Goal: Task Accomplishment & Management: Manage account settings

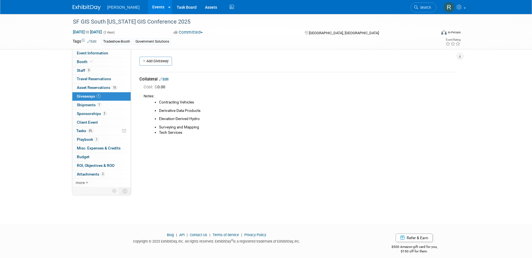
click at [426, 5] on span "Search" at bounding box center [424, 7] width 13 height 4
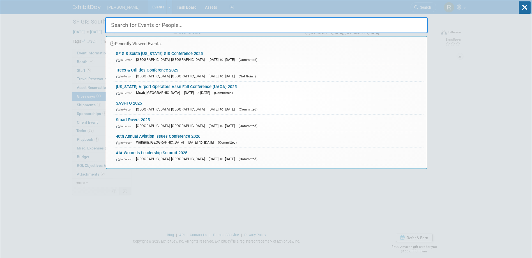
click at [181, 23] on input "text" at bounding box center [266, 25] width 323 height 16
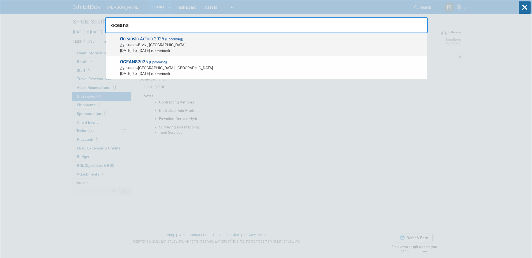
type input "oceans"
click at [156, 43] on span "In-Person Biloxi, MS" at bounding box center [272, 45] width 305 height 6
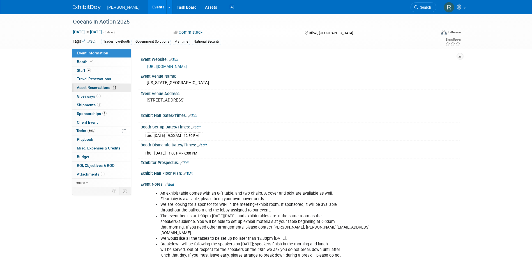
click at [88, 87] on span "Asset Reservations 14" at bounding box center [97, 87] width 40 height 4
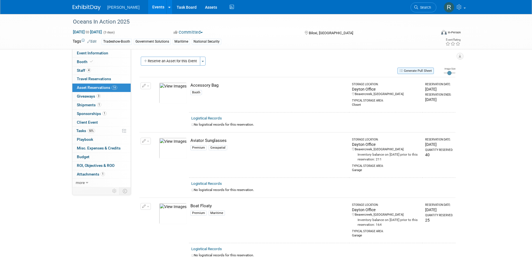
click at [422, 71] on button "Generate Pull Sheet" at bounding box center [416, 71] width 36 height 6
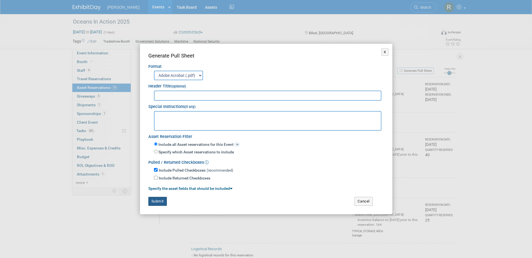
click at [159, 198] on button "Submit" at bounding box center [157, 201] width 19 height 9
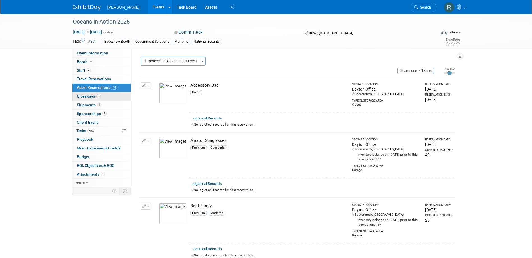
click at [91, 96] on span "Giveaways 3" at bounding box center [89, 96] width 24 height 4
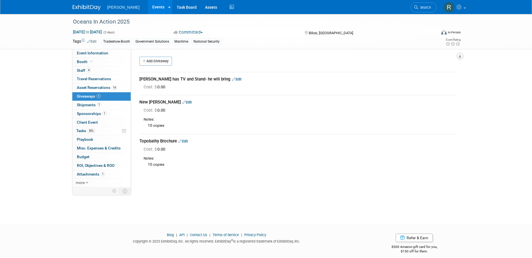
click at [462, 54] on button "button" at bounding box center [460, 56] width 7 height 7
click at [409, 71] on link "Export tab to PDF" at bounding box center [426, 72] width 65 height 8
click at [426, 6] on span "Search" at bounding box center [424, 7] width 13 height 4
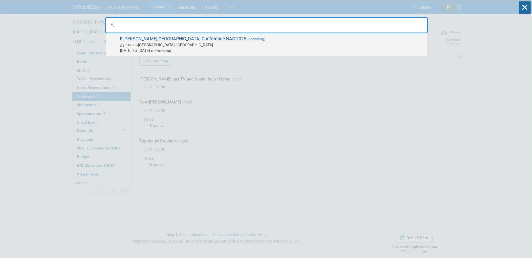
type input "f."
click at [132, 42] on span "F. Russell Hoyt National Airports Conference NAC 2025 (Upcoming) In-Person Salt…" at bounding box center [271, 44] width 306 height 17
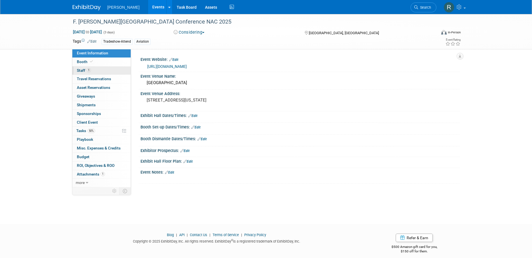
click at [90, 72] on span "Staff 1" at bounding box center [84, 70] width 14 height 4
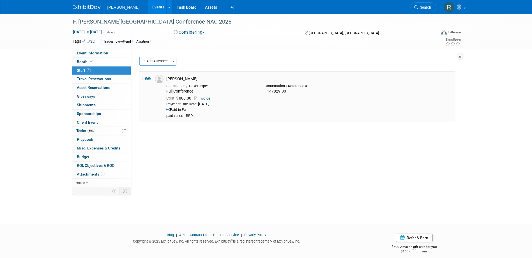
click at [148, 80] on link "Edit" at bounding box center [146, 79] width 9 height 4
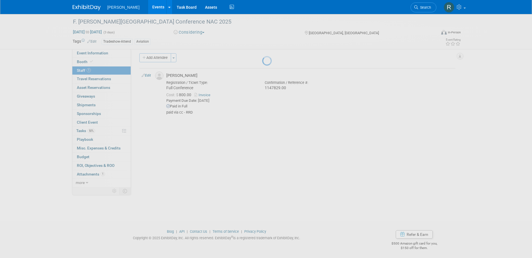
select select "543a7e5f-92d7-4c64-bbad-7676712f3075"
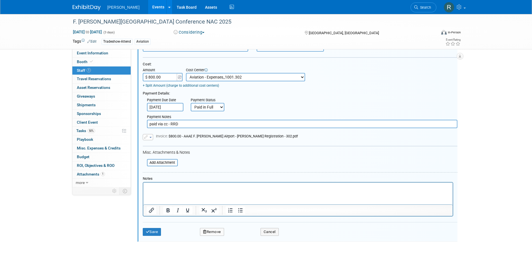
scroll to position [92, 0]
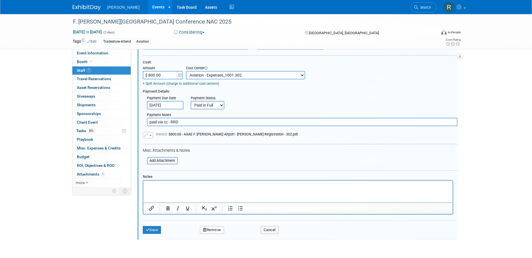
click at [182, 187] on p "Rich Text Area. Press ALT-0 for help." at bounding box center [297, 186] width 303 height 6
click at [184, 123] on input "paid via cc - RRD" at bounding box center [302, 122] width 311 height 8
type input "paid via cc - RRD - Free w/sponsorship"
click at [158, 228] on button "Save" at bounding box center [152, 230] width 19 height 8
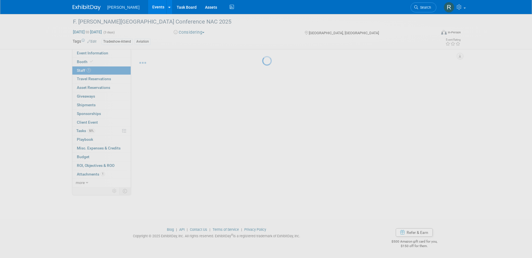
scroll to position [5, 0]
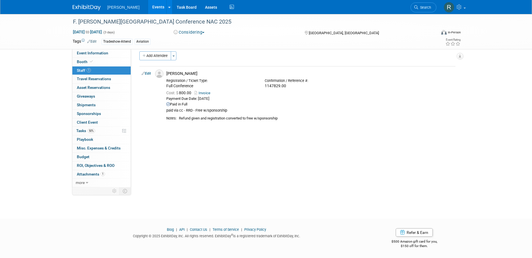
drag, startPoint x: 92, startPoint y: 147, endPoint x: 100, endPoint y: 146, distance: 7.9
click at [92, 147] on span "Misc. Expenses & Credits 0" at bounding box center [99, 148] width 44 height 4
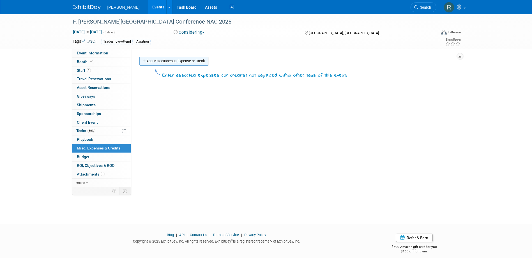
click at [178, 61] on link "Add Miscellaneous Expense or Credit" at bounding box center [173, 61] width 69 height 9
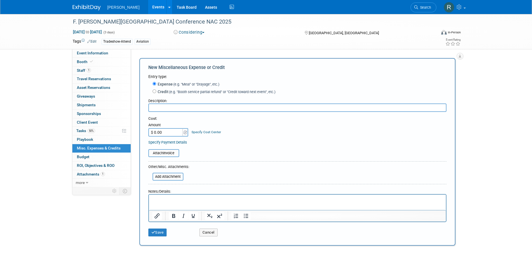
click at [164, 91] on label "Credit (e.g. "Booth service partial refund" or "Credit toward next event", etc.)" at bounding box center [215, 92] width 119 height 6
click at [156, 91] on input "Credit (e.g. "Booth service partial refund" or "Credit toward next event", etc.)" at bounding box center [155, 92] width 4 height 4
radio input "true"
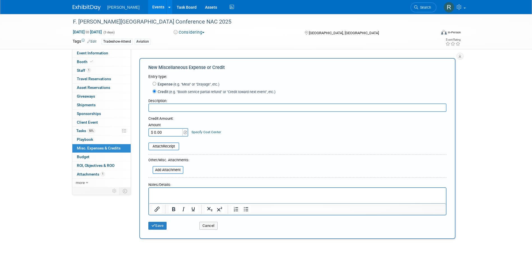
click at [164, 108] on input "text" at bounding box center [297, 108] width 298 height 8
type input "Refund for Hilary's registration. It was converted to sponsor complimentary."
type input "$ 800.00"
click at [211, 131] on link "Specify Cost Center" at bounding box center [206, 132] width 29 height 4
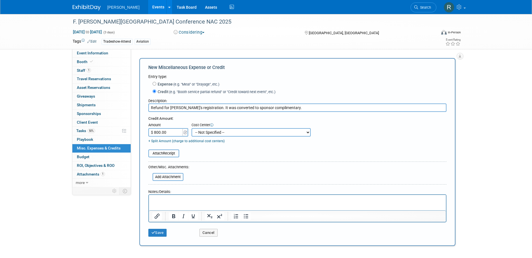
click at [213, 134] on select "-- Not Specified -- Advisory Services - Expenses_1001.502 Aerial Acquisition - …" at bounding box center [251, 132] width 119 height 8
select select "18966233"
click at [192, 129] on select "-- Not Specified -- Advisory Services - Expenses_1001.502 Aerial Acquisition - …" at bounding box center [251, 132] width 119 height 8
click at [158, 231] on button "Save" at bounding box center [157, 233] width 19 height 8
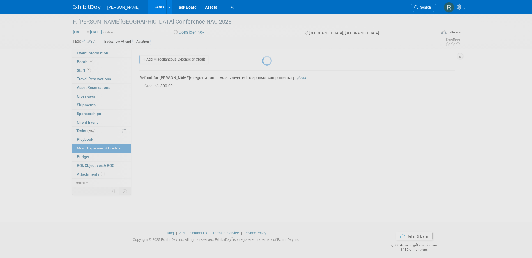
scroll to position [5, 0]
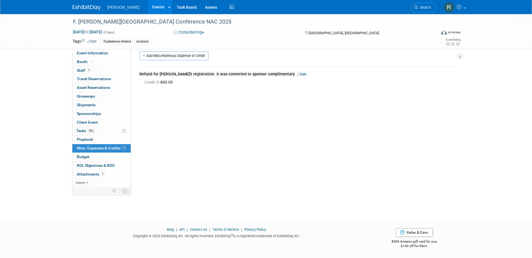
click at [297, 75] on link "Edit" at bounding box center [301, 74] width 9 height 4
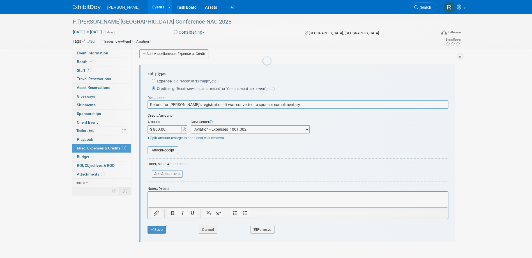
scroll to position [8, 0]
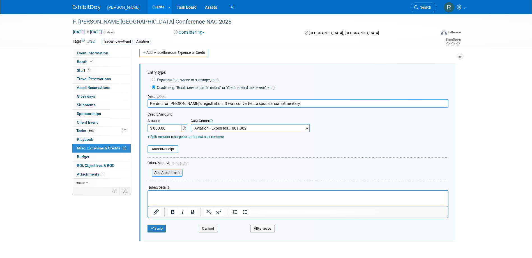
click at [163, 172] on input "file" at bounding box center [148, 173] width 67 height 7
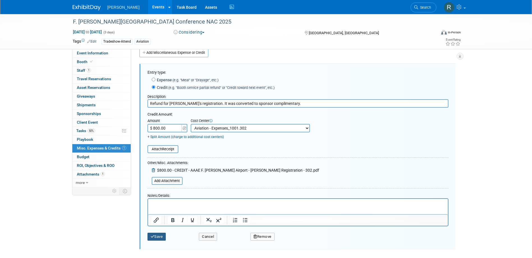
click at [154, 234] on button "Save" at bounding box center [157, 237] width 19 height 8
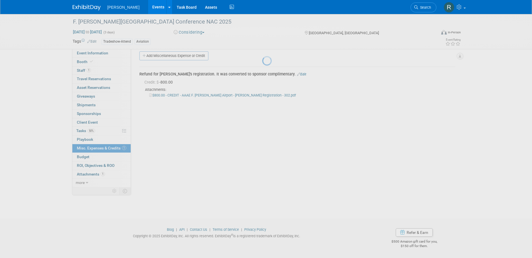
scroll to position [5, 0]
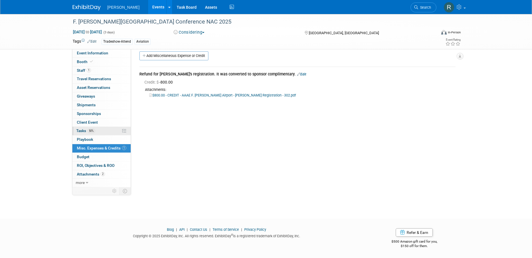
click at [100, 130] on link "50% Tasks 50%" at bounding box center [101, 131] width 58 height 8
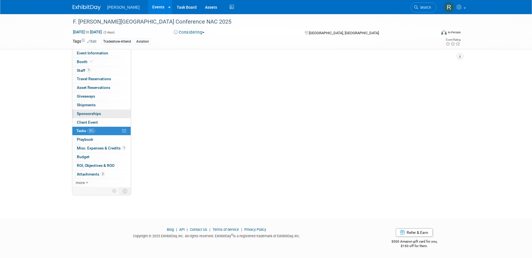
scroll to position [0, 0]
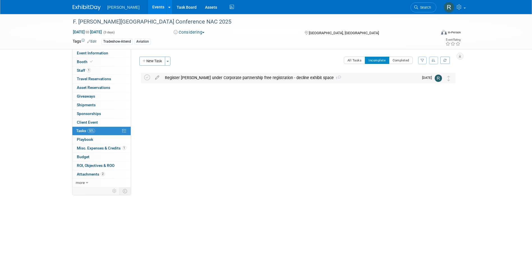
click at [293, 77] on div "Register Hilary under Corporate partnership free registration - decline exhibit…" at bounding box center [290, 78] width 257 height 10
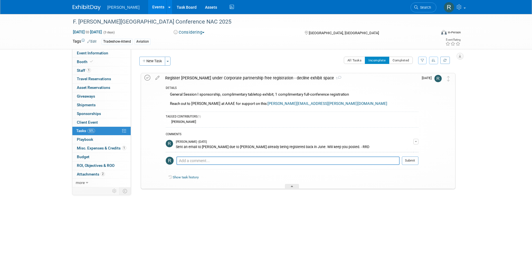
click at [146, 77] on icon at bounding box center [148, 78] width 6 height 6
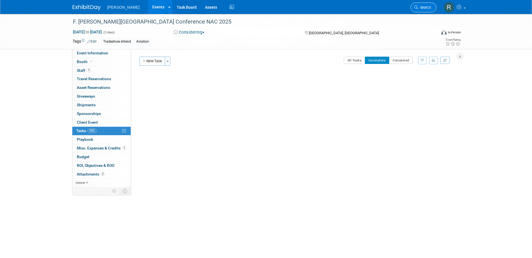
click at [426, 10] on link "Search" at bounding box center [424, 8] width 26 height 10
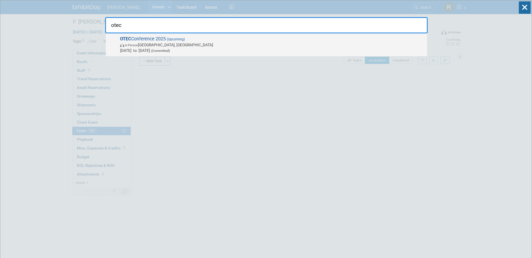
type input "otec"
click at [210, 39] on span "OTEC Conference 2025 (Upcoming) In-Person Columbus, OH Oct 14, 2025 to Oct 15, …" at bounding box center [271, 44] width 306 height 17
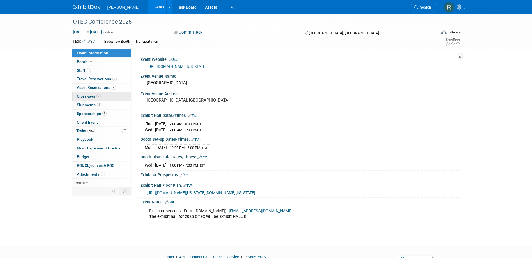
click at [100, 97] on span "2" at bounding box center [99, 96] width 4 height 4
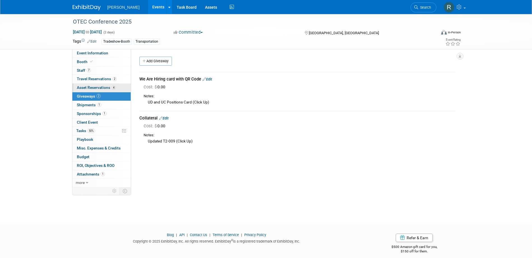
click at [95, 85] on link "4 Asset Reservations 4" at bounding box center [101, 88] width 58 height 8
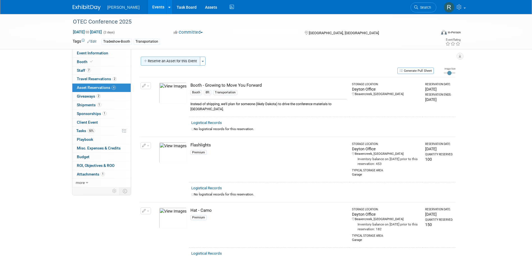
click at [173, 62] on button "Reserve an Asset for this Event" at bounding box center [170, 61] width 59 height 9
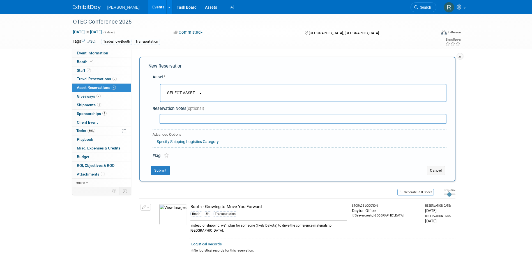
scroll to position [5, 0]
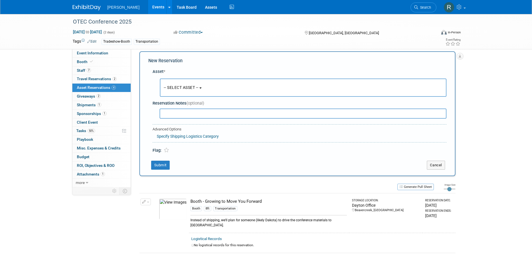
click at [176, 89] on span "-- SELECT ASSET --" at bounding box center [181, 87] width 35 height 4
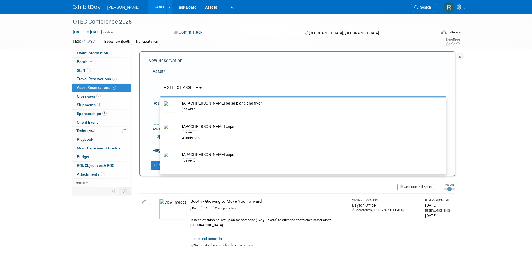
scroll to position [0, 0]
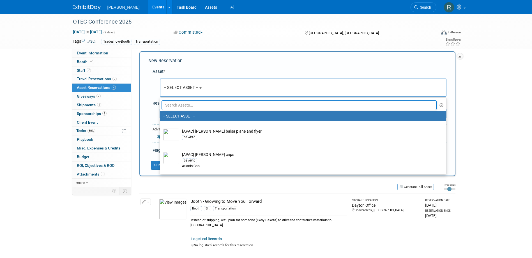
click at [188, 104] on input "text" at bounding box center [300, 105] width 276 height 10
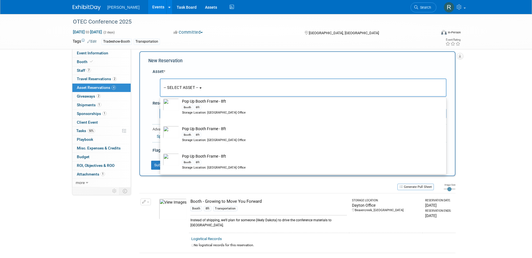
scroll to position [674, 0]
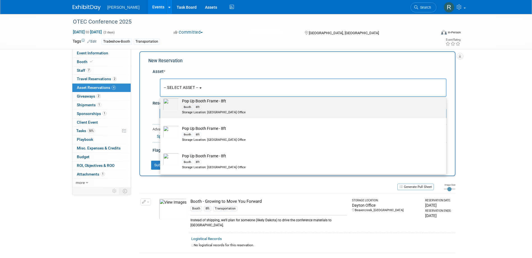
type input "8"
click at [214, 110] on div "Booth 8ft" at bounding box center [308, 107] width 253 height 6
click at [161, 97] on input "Pop Up Booth Frame - 8ft Booth 8ft Storage Location: Dayton Office" at bounding box center [159, 96] width 4 height 4
select select "10726144"
select select "9"
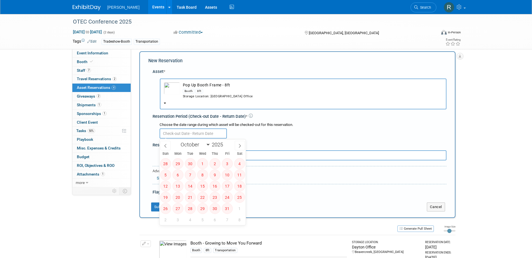
click at [204, 136] on input "text" at bounding box center [193, 134] width 67 height 10
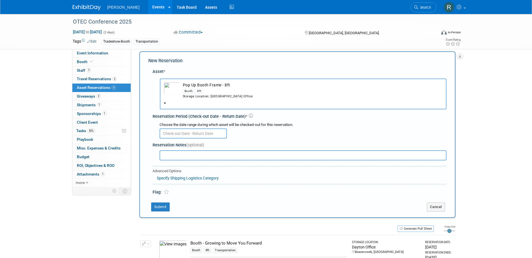
click at [210, 93] on div "Booth 8ft" at bounding box center [313, 91] width 260 height 6
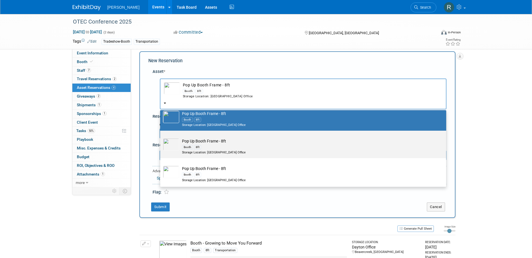
click at [210, 148] on div "Booth 8ft" at bounding box center [308, 147] width 253 height 6
click at [161, 138] on input "Pop Up Booth Frame - 8ft Booth 8ft Storage Location: Dayton Office" at bounding box center [159, 136] width 4 height 4
radio input "true"
select select "10725805"
type input "8"
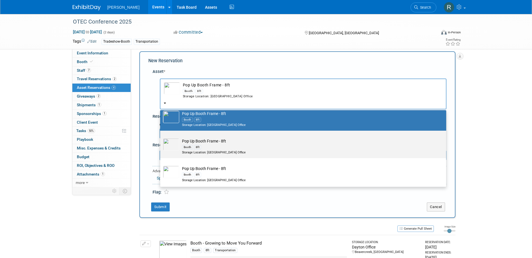
radio input "false"
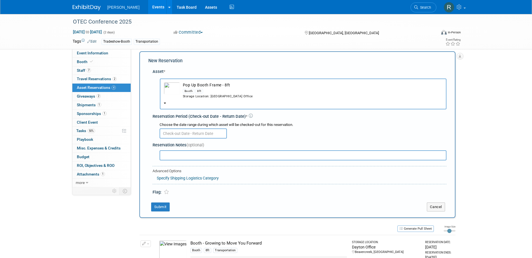
click at [206, 134] on input "text" at bounding box center [193, 134] width 67 height 10
click at [210, 87] on td "Pop Up Booth Frame - 8ft Booth 8ft Storage Location: Dayton Office" at bounding box center [311, 90] width 263 height 17
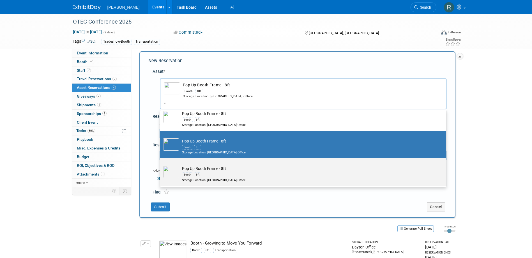
click at [205, 175] on div "Booth 8ft" at bounding box center [308, 174] width 253 height 6
click at [161, 165] on input "Pop Up Booth Frame - 8ft Booth 8ft Storage Location: Dayton Office" at bounding box center [159, 163] width 4 height 4
select select "10724433"
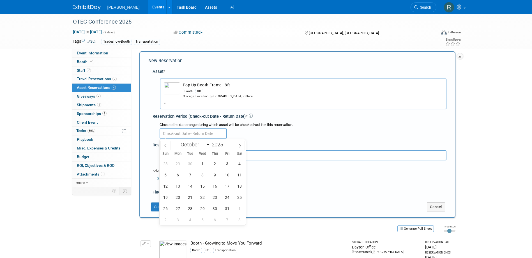
click at [199, 138] on body "Woolpert Events Add Event Bulk Upload Events Shareable Event Boards Recently Vi…" at bounding box center [266, 124] width 532 height 258
click at [180, 186] on span "13" at bounding box center [178, 186] width 11 height 11
click at [230, 185] on span "17" at bounding box center [227, 186] width 11 height 11
type input "Oct 13, 2025 to Oct 17, 2025"
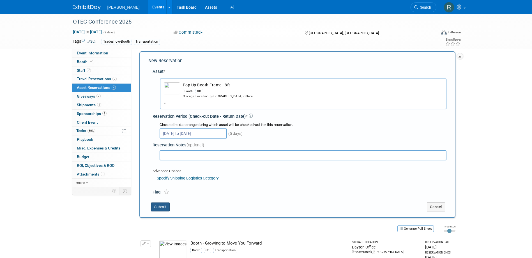
click at [158, 207] on button "Submit" at bounding box center [160, 207] width 19 height 9
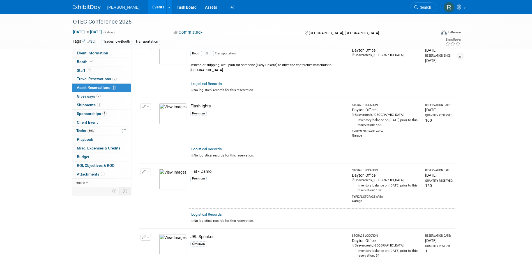
scroll to position [0, 0]
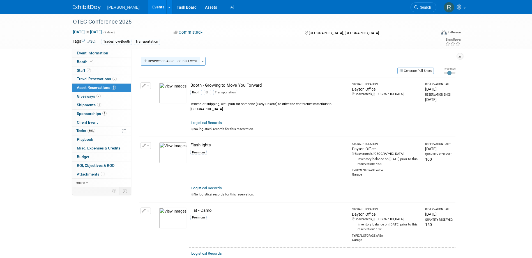
click at [179, 60] on button "Reserve an Asset for this Event" at bounding box center [170, 61] width 59 height 9
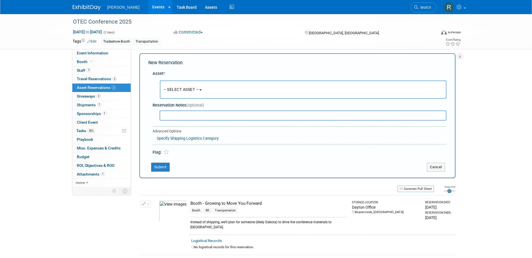
scroll to position [5, 0]
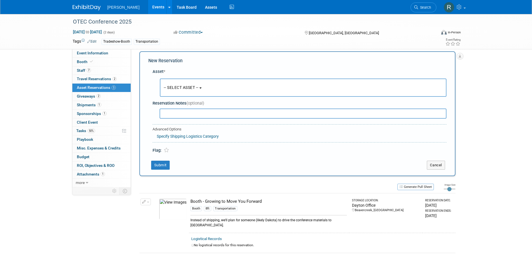
click at [204, 86] on button "-- SELECT ASSET --" at bounding box center [303, 88] width 287 height 18
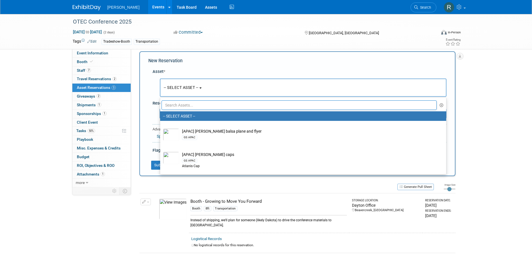
click at [198, 106] on input "text" at bounding box center [300, 105] width 276 height 10
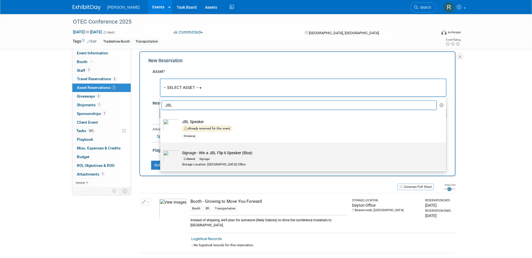
type input "JBL"
click at [195, 156] on div "Collateral Signage" at bounding box center [308, 159] width 253 height 6
click at [161, 149] on input "Signage - Win a JBL Flip 6 Speaker (Blue) Collateral Signage Storage Location: …" at bounding box center [159, 148] width 4 height 4
select select "10728416"
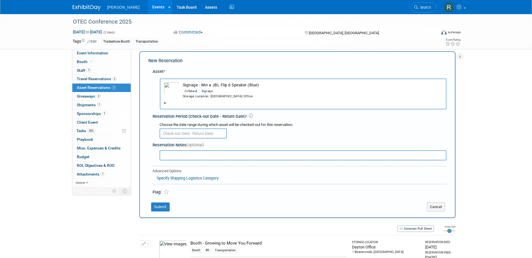
click at [196, 134] on input "text" at bounding box center [193, 134] width 67 height 10
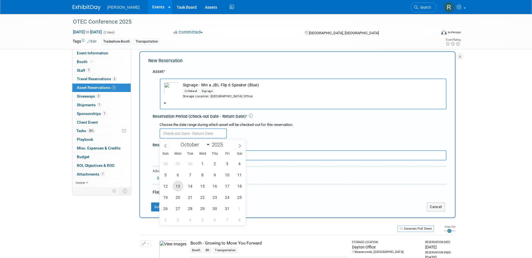
click at [180, 188] on span "13" at bounding box center [178, 186] width 11 height 11
click at [225, 186] on span "17" at bounding box center [227, 186] width 11 height 11
type input "Oct 13, 2025 to Oct 17, 2025"
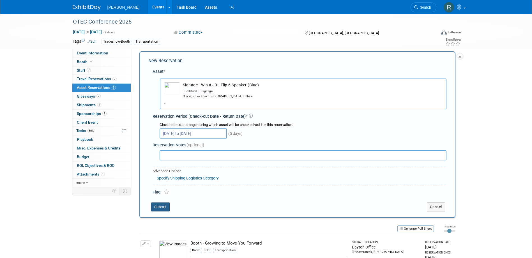
click at [163, 204] on button "Submit" at bounding box center [160, 207] width 19 height 9
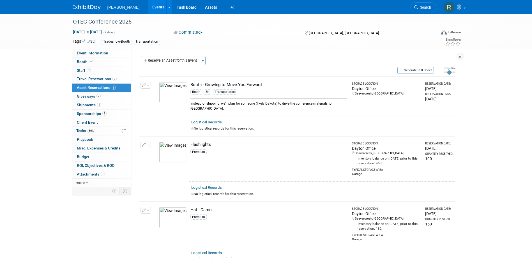
scroll to position [0, 0]
click at [110, 79] on span "Travel Reservations 2" at bounding box center [97, 79] width 40 height 4
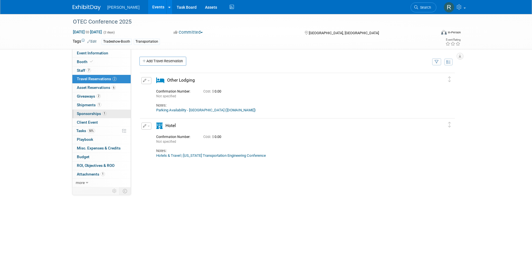
click at [99, 115] on span "Sponsorships 1" at bounding box center [92, 113] width 30 height 4
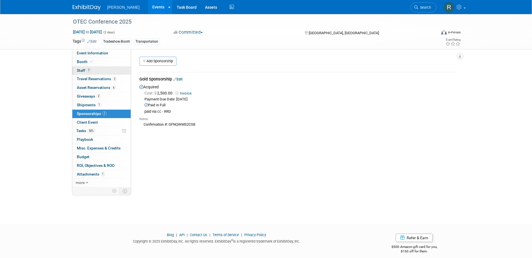
click at [91, 73] on link "7 Staff 7" at bounding box center [101, 71] width 58 height 8
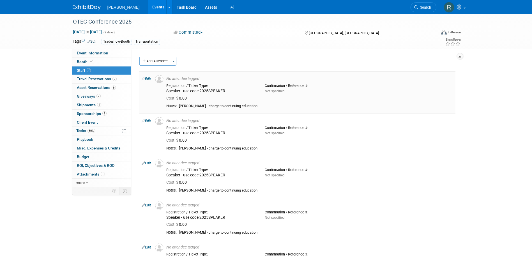
click at [151, 79] on link "Edit" at bounding box center [146, 79] width 9 height 4
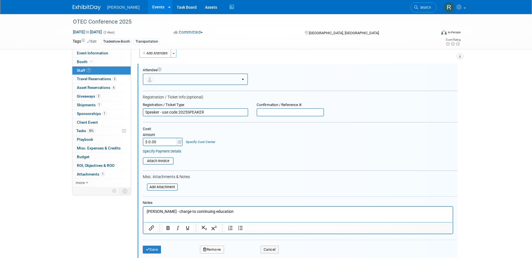
click at [196, 82] on button "button" at bounding box center [195, 80] width 105 height 12
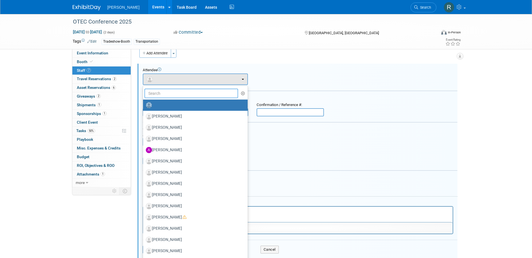
click at [194, 91] on input "text" at bounding box center [192, 94] width 94 height 10
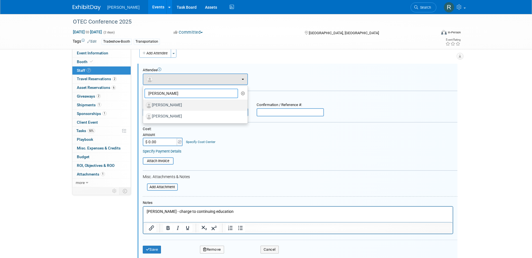
type input "Seth"
click at [186, 105] on label "[PERSON_NAME]" at bounding box center [194, 105] width 96 height 9
click at [144, 105] on input "[PERSON_NAME]" at bounding box center [142, 105] width 4 height 4
select select "d3b6d16b-2dfc-4198-97e7-f99bade662da"
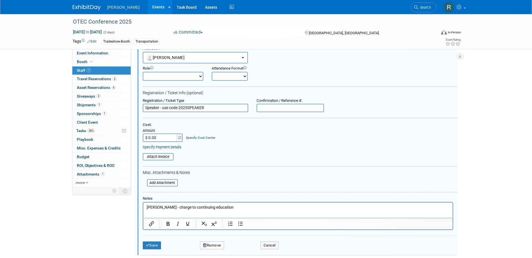
scroll to position [36, 0]
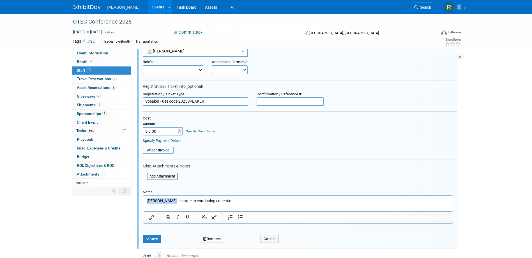
drag, startPoint x: 170, startPoint y: 200, endPoint x: 125, endPoint y: 198, distance: 45.0
click at [143, 198] on html "Seth Maney - charge to continuing education" at bounding box center [298, 200] width 310 height 8
click at [152, 239] on button "Save" at bounding box center [152, 239] width 19 height 8
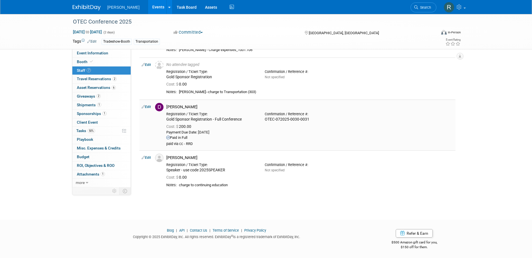
scroll to position [184, 0]
click at [102, 51] on span "Event Information" at bounding box center [92, 53] width 31 height 4
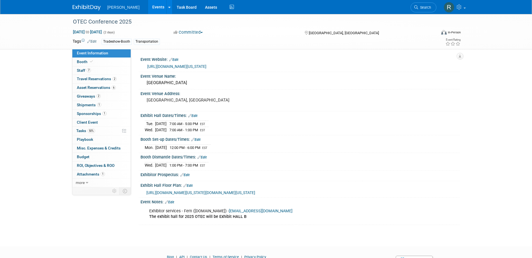
click at [184, 65] on link "https://www.transportation.ohio.gov/about-us/events/otec" at bounding box center [176, 66] width 59 height 4
click at [96, 69] on link "7 Staff 7" at bounding box center [101, 71] width 58 height 8
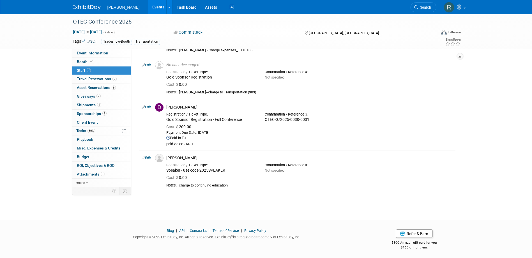
scroll to position [184, 0]
click at [176, 158] on div "[PERSON_NAME]" at bounding box center [309, 156] width 287 height 5
click at [147, 158] on link "Edit" at bounding box center [146, 157] width 9 height 4
select select "d3b6d16b-2dfc-4198-97e7-f99bade662da"
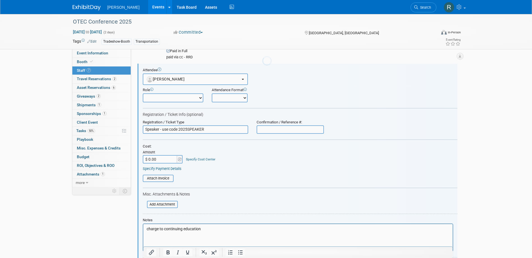
scroll to position [0, 0]
click at [181, 99] on select "Demonstrator Host Planner Presenter Sales Representative Set-up/Dismantle Crew …" at bounding box center [173, 97] width 61 height 9
select select "5"
click at [143, 93] on select "Demonstrator Host Planner Presenter Sales Representative Set-up/Dismantle Crew …" at bounding box center [173, 97] width 61 height 9
drag, startPoint x: 163, startPoint y: 129, endPoint x: 117, endPoint y: 122, distance: 46.6
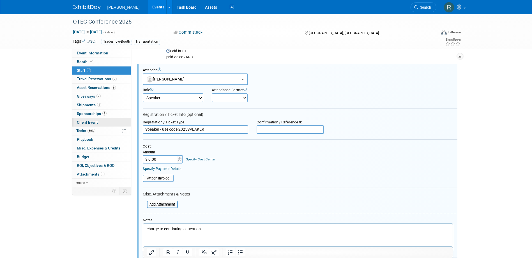
click at [117, 125] on div "Event Information Event Info Booth Booth 7 Staff 7 Staff 2 Travel Reservations …" at bounding box center [266, 14] width 396 height 538
drag, startPoint x: 163, startPoint y: 129, endPoint x: 144, endPoint y: 129, distance: 19.1
click at [144, 129] on input "use code 2025SPEAKER" at bounding box center [196, 129] width 106 height 8
click at [155, 130] on input "use code 2025SPEAKER" at bounding box center [196, 129] width 106 height 8
drag, startPoint x: 161, startPoint y: 130, endPoint x: 114, endPoint y: 127, distance: 47.5
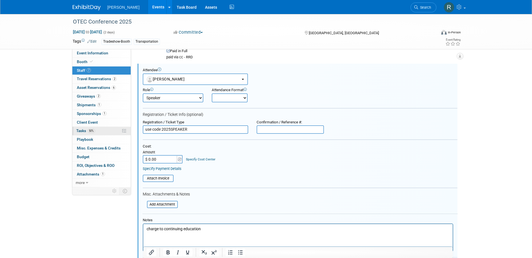
click at [115, 128] on div "Event Information Event Info Booth Booth 7 Staff 7 Staff 2 Travel Reservations …" at bounding box center [266, 14] width 396 height 538
type input "Speaker Registration - 2025SPEAKER"
click at [164, 157] on input "$ 0.00" at bounding box center [160, 159] width 35 height 8
type input "$ 100.00"
click at [211, 160] on link "Specify Cost Center" at bounding box center [200, 159] width 29 height 4
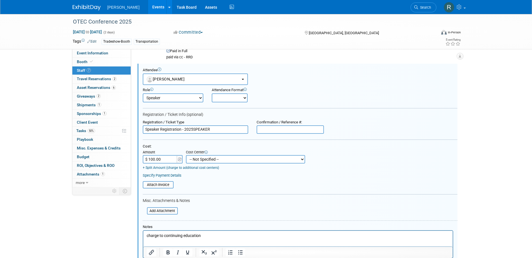
click at [211, 160] on select "-- Not Specified -- Advisory Services - Expenses_1001.502 Aerial Acquisition - …" at bounding box center [245, 159] width 119 height 8
select select "18966238"
click at [186, 155] on select "-- Not Specified -- Advisory Services - Expenses_1001.502 Aerial Acquisition - …" at bounding box center [245, 159] width 119 height 8
click at [322, 130] on input "text" at bounding box center [290, 129] width 67 height 8
paste input "CTNR66MHD9Z"
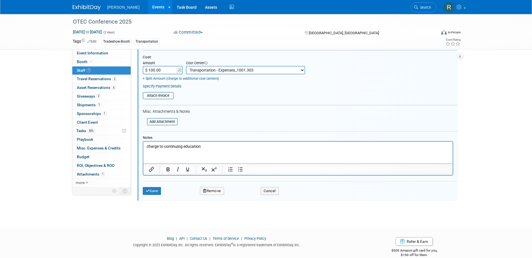
scroll to position [368, 0]
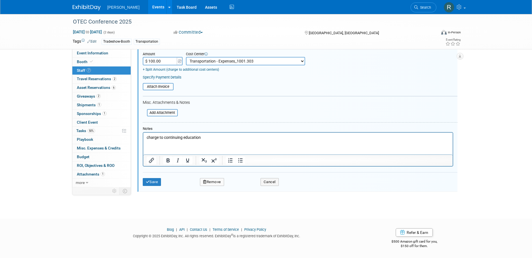
type input "CTNR66MHD9Z"
click at [162, 79] on link "Specify Payment Details" at bounding box center [162, 77] width 39 height 4
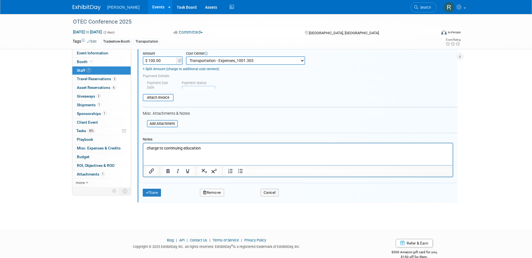
scroll to position [363, 0]
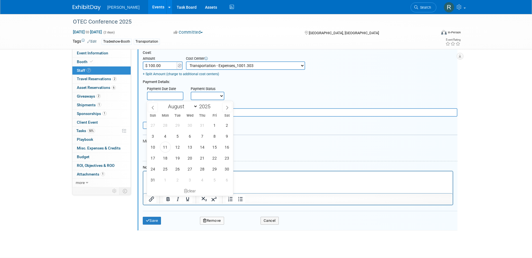
click at [169, 95] on input "text" at bounding box center [165, 96] width 36 height 8
drag, startPoint x: 166, startPoint y: 148, endPoint x: 187, endPoint y: 106, distance: 46.8
click at [166, 147] on span "11" at bounding box center [165, 147] width 11 height 11
type input "Aug 11, 2025"
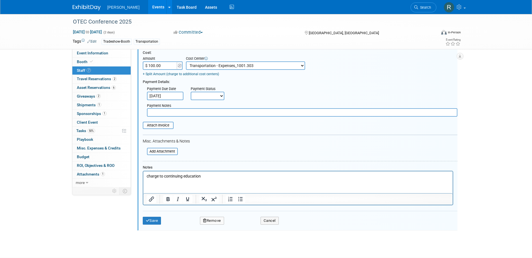
drag, startPoint x: 200, startPoint y: 96, endPoint x: 200, endPoint y: 102, distance: 6.2
click at [200, 96] on select "Not Paid Yet Partially Paid Paid in Full" at bounding box center [208, 96] width 34 height 8
select select "1"
click at [191, 92] on select "Not Paid Yet Partially Paid Paid in Full" at bounding box center [208, 96] width 34 height 8
click at [202, 112] on input "text" at bounding box center [302, 112] width 311 height 8
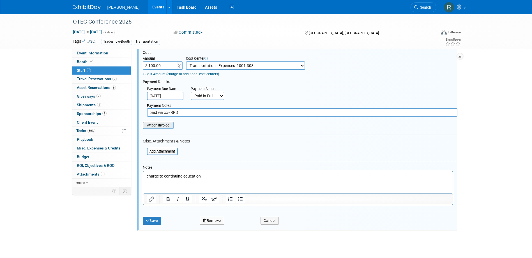
type input "paid via cc - RRD"
click at [154, 128] on input "file" at bounding box center [139, 125] width 67 height 6
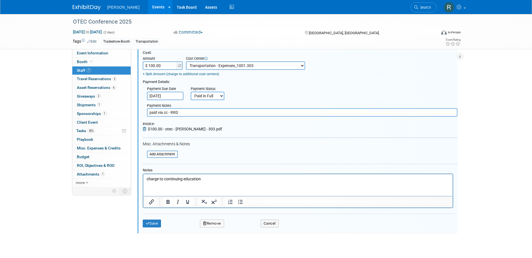
click at [145, 129] on icon at bounding box center [145, 129] width 5 height 4
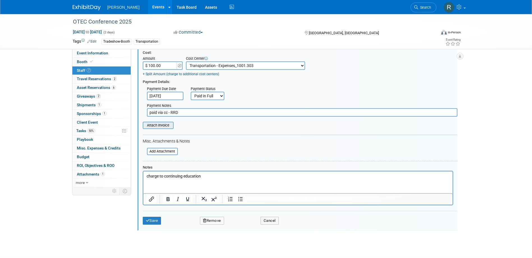
click at [159, 127] on input "file" at bounding box center [139, 125] width 67 height 6
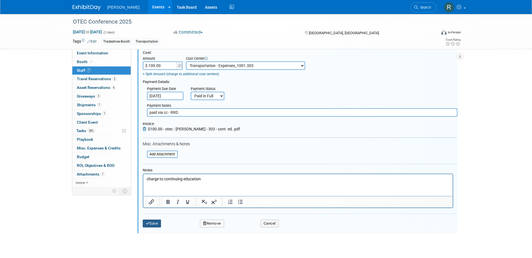
click at [151, 225] on button "Save" at bounding box center [152, 224] width 19 height 8
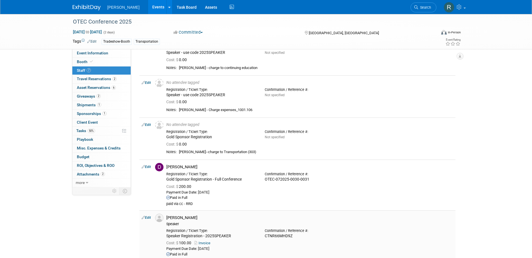
scroll to position [95, 0]
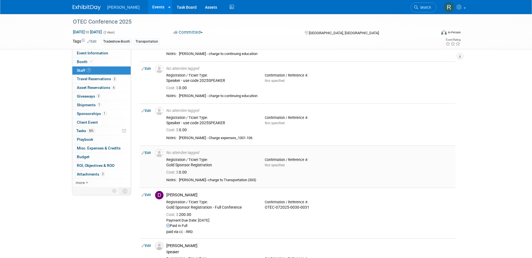
click at [148, 152] on link "Edit" at bounding box center [146, 153] width 9 height 4
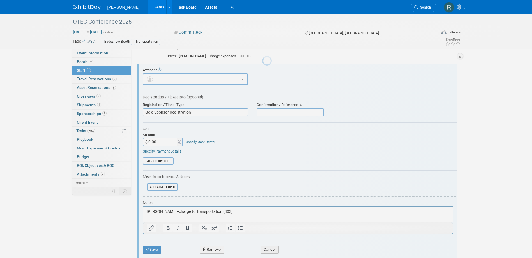
scroll to position [0, 0]
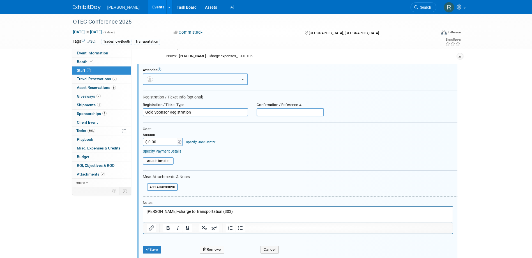
click at [193, 82] on button "button" at bounding box center [195, 80] width 105 height 12
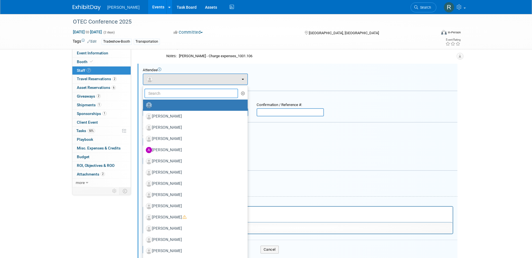
click at [193, 95] on input "text" at bounding box center [192, 94] width 94 height 10
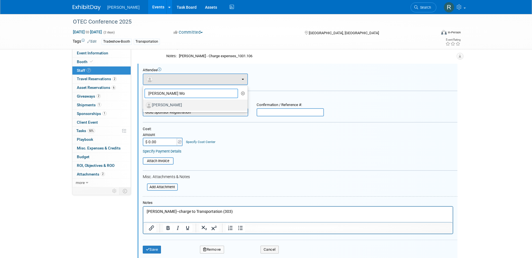
type input "HOward Wo"
click at [176, 105] on label "[PERSON_NAME]" at bounding box center [194, 105] width 96 height 9
click at [144, 105] on input "[PERSON_NAME]" at bounding box center [142, 105] width 4 height 4
select select "c87e6716-b60c-4d89-ba8b-b2e52fab4e5b"
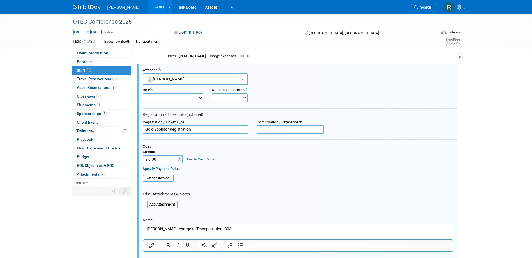
scroll to position [205, 0]
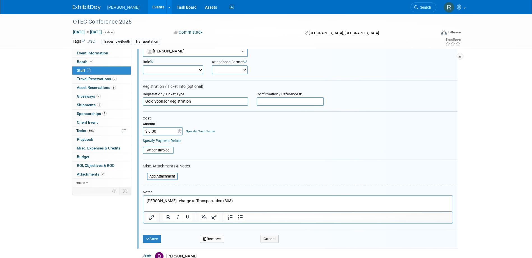
drag, startPoint x: 173, startPoint y: 200, endPoint x: 126, endPoint y: 201, distance: 46.9
click at [143, 201] on html "Howard Wood--charge to Transportation (303)" at bounding box center [298, 200] width 310 height 8
drag, startPoint x: 172, startPoint y: 202, endPoint x: 127, endPoint y: 202, distance: 44.9
click at [143, 202] on html "Howard Wood--charge to Transportation (303)" at bounding box center [298, 200] width 310 height 8
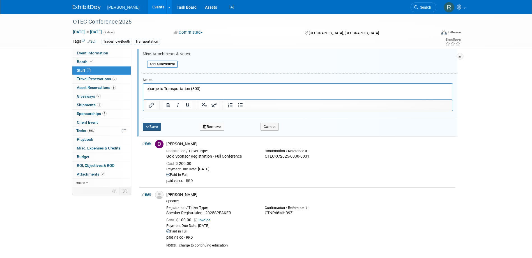
click at [156, 125] on button "Save" at bounding box center [152, 127] width 19 height 8
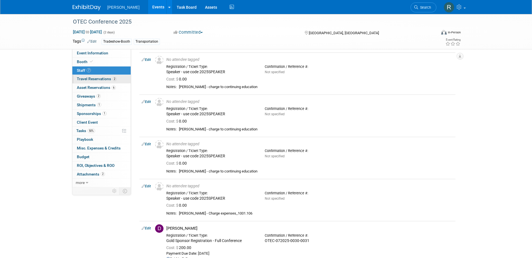
scroll to position [0, 0]
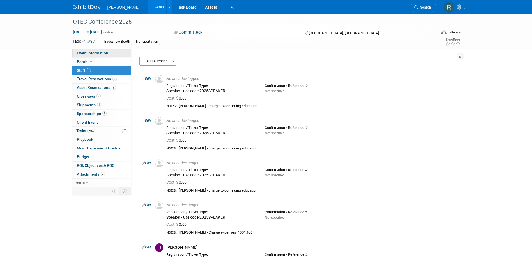
click at [100, 51] on span "Event Information" at bounding box center [92, 53] width 31 height 4
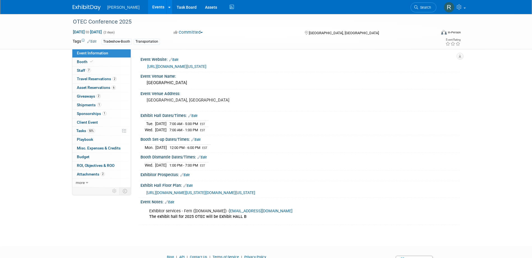
click at [177, 65] on link "https://www.transportation.ohio.gov/about-us/events/otec" at bounding box center [176, 66] width 59 height 4
click at [105, 72] on link "7 Staff 7" at bounding box center [101, 71] width 58 height 8
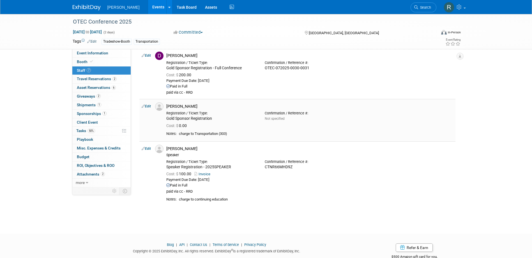
scroll to position [196, 0]
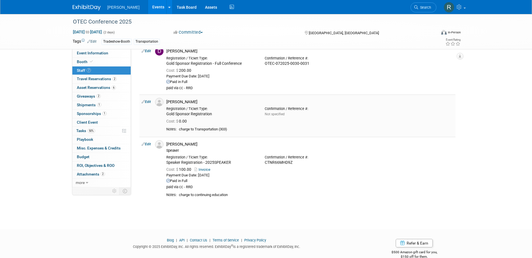
click at [150, 101] on link "Edit" at bounding box center [146, 102] width 9 height 4
select select "c87e6716-b60c-4d89-ba8b-b2e52fab4e5b"
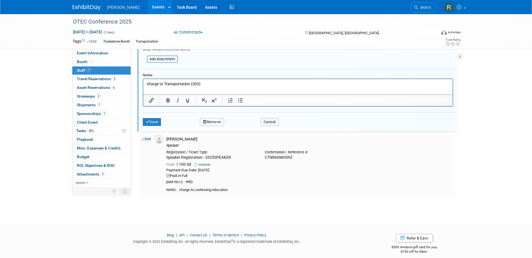
scroll to position [378, 0]
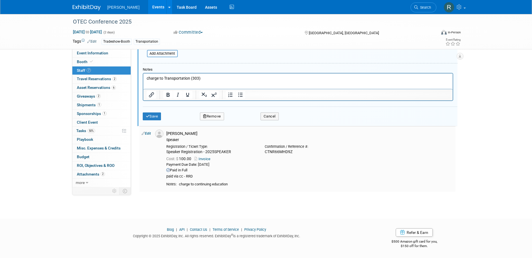
click at [287, 153] on div "CTNR66MHD9Z" at bounding box center [310, 152] width 90 height 5
copy div "CTNR66MHD9Z"
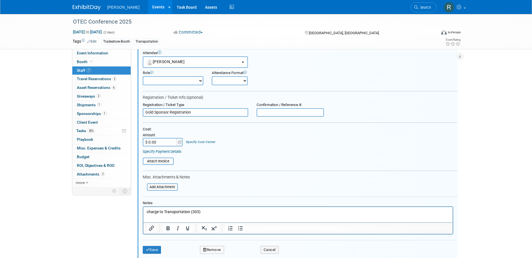
scroll to position [238, 0]
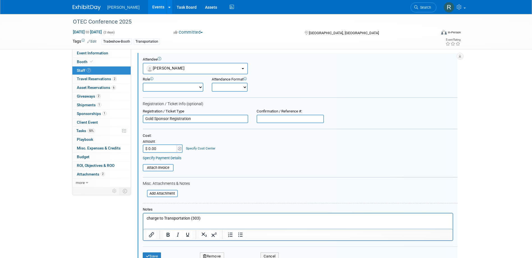
click at [262, 120] on input "text" at bounding box center [290, 119] width 67 height 8
paste input "CTNR66MHD9Z"
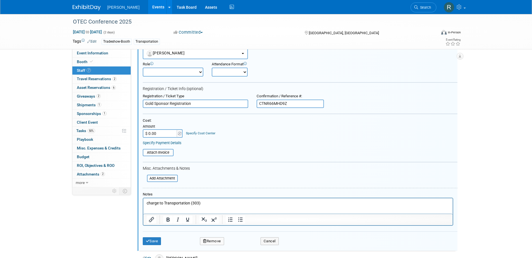
scroll to position [266, 0]
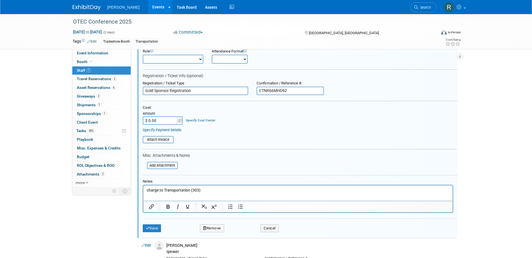
type input "CTNR66MHD9Z"
click at [169, 120] on input "$ 0.00" at bounding box center [160, 120] width 35 height 8
type input "$ 200.00"
click at [210, 121] on link "Specify Cost Center" at bounding box center [200, 120] width 29 height 4
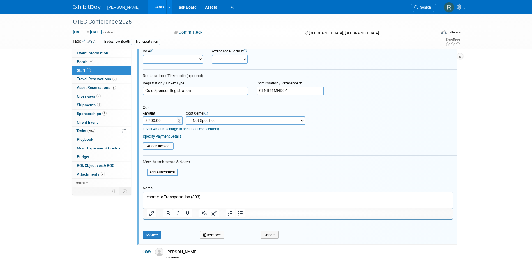
click at [211, 121] on select "-- Not Specified -- Advisory Services - Expenses_1001.502 Aerial Acquisition - …" at bounding box center [245, 120] width 119 height 8
select select "18966238"
click at [186, 116] on select "-- Not Specified -- Advisory Services - Expenses_1001.502 Aerial Acquisition - …" at bounding box center [245, 120] width 119 height 8
click at [166, 137] on link "Specify Payment Details" at bounding box center [162, 136] width 39 height 4
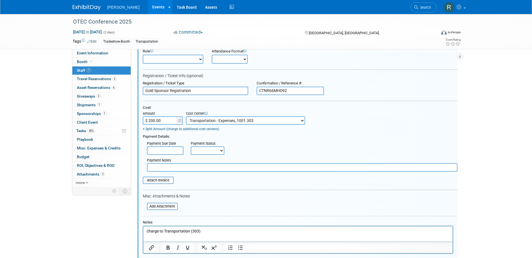
click at [168, 148] on input "text" at bounding box center [165, 150] width 36 height 8
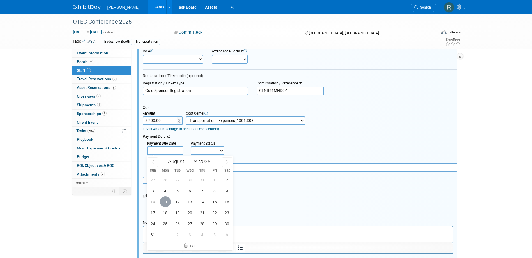
click at [167, 202] on span "11" at bounding box center [165, 201] width 11 height 11
type input "Aug 11, 2025"
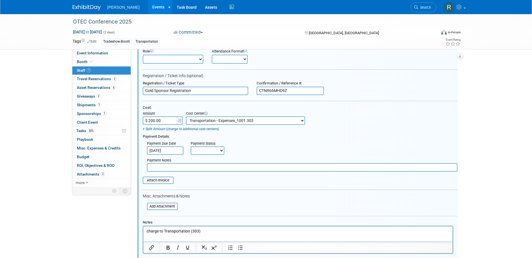
click at [205, 152] on select "Not Paid Yet Partially Paid Paid in Full" at bounding box center [208, 150] width 34 height 8
select select "1"
click at [191, 147] on select "Not Paid Yet Partially Paid Paid in Full" at bounding box center [208, 150] width 34 height 8
click at [204, 169] on input "text" at bounding box center [302, 167] width 311 height 8
type input "paid via cc - RRD"
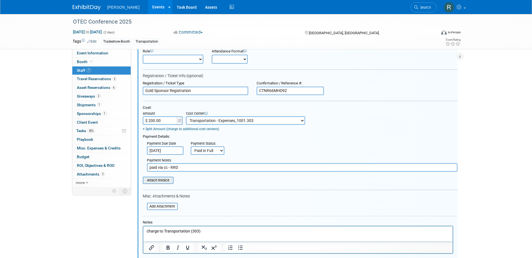
click at [159, 182] on input "file" at bounding box center [139, 180] width 67 height 6
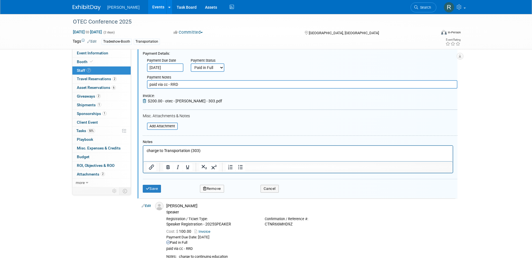
scroll to position [350, 0]
drag, startPoint x: 203, startPoint y: 147, endPoint x: 274, endPoint y: 293, distance: 162.5
click at [143, 147] on html "charge to Transportation (303)" at bounding box center [298, 149] width 310 height 8
click at [150, 189] on button "Save" at bounding box center [152, 188] width 19 height 8
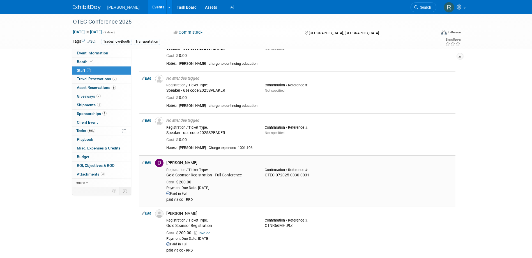
scroll to position [75, 0]
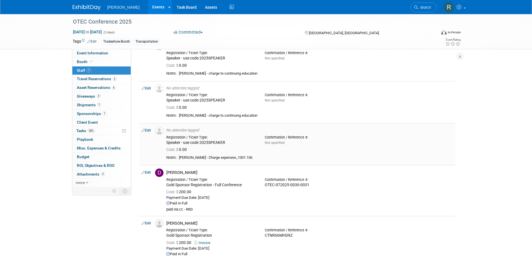
click at [148, 130] on link "Edit" at bounding box center [146, 131] width 9 height 4
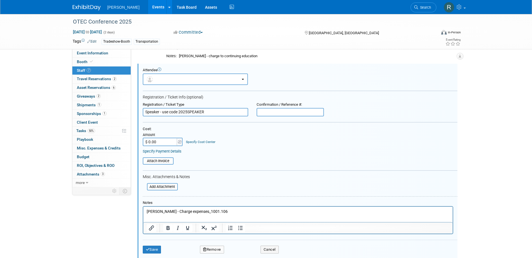
scroll to position [0, 0]
click at [170, 83] on button "button" at bounding box center [195, 80] width 105 height 12
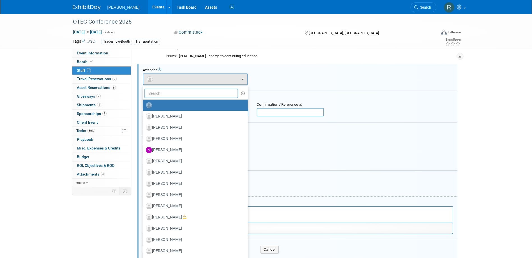
click at [171, 95] on input "text" at bounding box center [192, 94] width 94 height 10
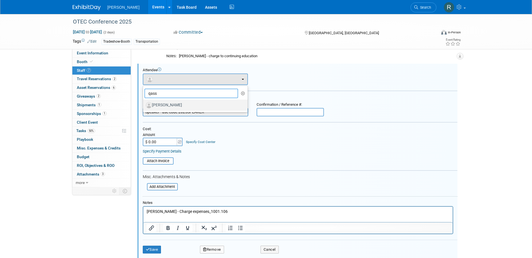
type input "qass"
click at [170, 102] on label "[PERSON_NAME]" at bounding box center [194, 105] width 96 height 9
click at [144, 103] on input "[PERSON_NAME]" at bounding box center [142, 105] width 4 height 4
select select "0af0cf59-3cf7-4174-b959-4434b9acd1b5"
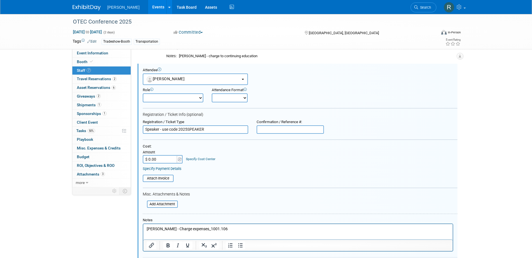
drag, startPoint x: 176, startPoint y: 99, endPoint x: 176, endPoint y: 103, distance: 3.7
click at [176, 99] on select "Demonstrator Host Planner Presenter Sales Representative Set-up/Dismantle Crew …" at bounding box center [173, 97] width 61 height 9
select select "5"
click at [143, 93] on select "Demonstrator Host Planner Presenter Sales Representative Set-up/Dismantle Crew …" at bounding box center [173, 97] width 61 height 9
drag, startPoint x: 162, startPoint y: 130, endPoint x: 125, endPoint y: 130, distance: 36.8
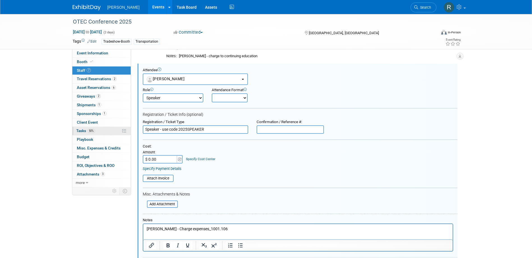
click at [125, 130] on div "Event Information Event Info Booth Booth 7 Staff 7 Staff 2 Travel Reservations …" at bounding box center [266, 165] width 396 height 570
type input "Speaker Registration - use code 2025SPEAKER"
drag, startPoint x: 162, startPoint y: 140, endPoint x: 184, endPoint y: 135, distance: 23.0
click at [162, 140] on div at bounding box center [300, 139] width 315 height 1
drag, startPoint x: 205, startPoint y: 130, endPoint x: 234, endPoint y: 131, distance: 29.5
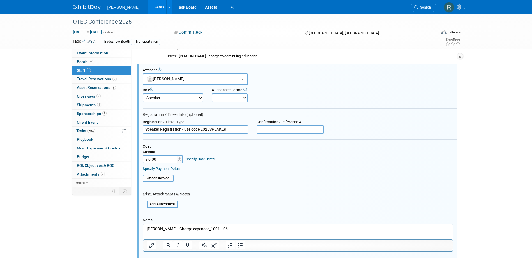
click at [234, 131] on input "Speaker Registration - use code 2025SPEAKER" at bounding box center [196, 129] width 106 height 8
click at [161, 162] on input "$ 0.00" at bounding box center [160, 159] width 35 height 8
type input "$ 100.00"
click at [205, 159] on link "Specify Cost Center" at bounding box center [200, 159] width 29 height 4
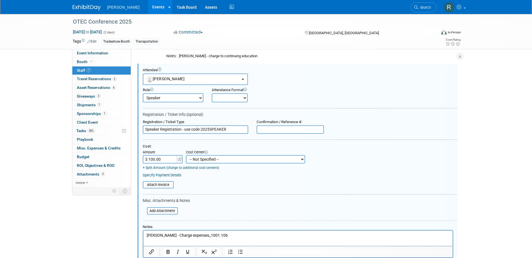
click at [209, 159] on select "-- Not Specified -- Advisory Services - Expenses_1001.502 Aerial Acquisition - …" at bounding box center [245, 159] width 119 height 8
select select "18966238"
click at [186, 155] on select "-- Not Specified -- Advisory Services - Expenses_1001.502 Aerial Acquisition - …" at bounding box center [245, 159] width 119 height 8
click at [178, 175] on link "Specify Payment Details" at bounding box center [162, 175] width 39 height 4
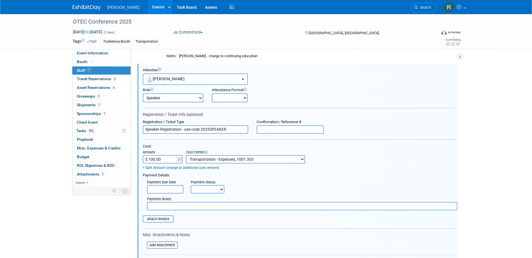
click at [156, 189] on input "text" at bounding box center [165, 189] width 36 height 8
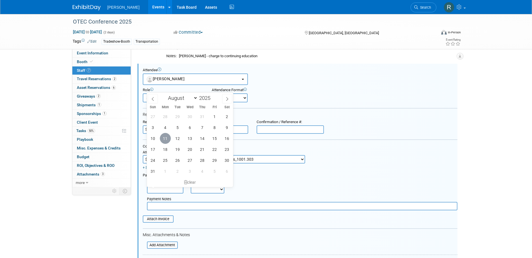
click at [166, 141] on span "11" at bounding box center [165, 138] width 11 height 11
type input "Aug 11, 2025"
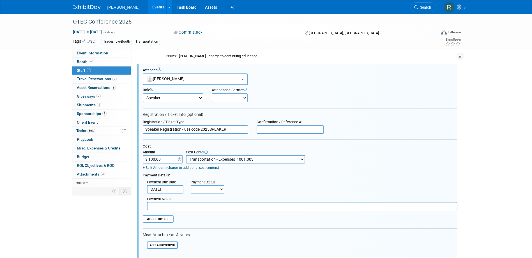
click at [198, 189] on select "Not Paid Yet Partially Paid Paid in Full" at bounding box center [208, 189] width 34 height 8
select select "1"
click at [191, 186] on select "Not Paid Yet Partially Paid Paid in Full" at bounding box center [208, 189] width 34 height 8
click at [206, 203] on input "text" at bounding box center [302, 206] width 311 height 8
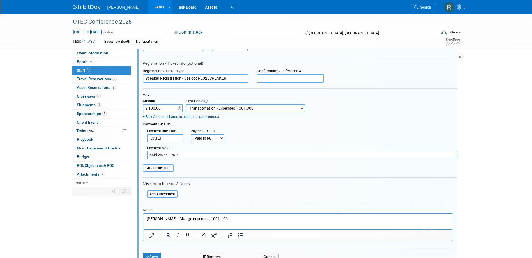
scroll to position [191, 0]
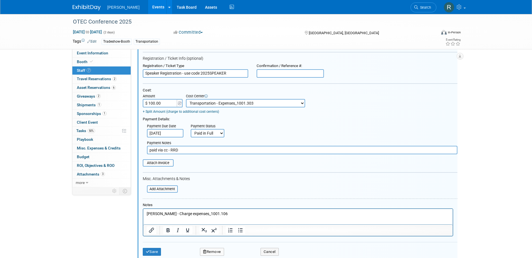
type input "paid via cc - RRD"
drag, startPoint x: 177, startPoint y: 213, endPoint x: 256, endPoint y: 423, distance: 224.3
click at [143, 213] on html "Qassim Abullah - Charge expenses_1001.106" at bounding box center [298, 213] width 310 height 8
click at [161, 164] on input "file" at bounding box center [139, 163] width 67 height 6
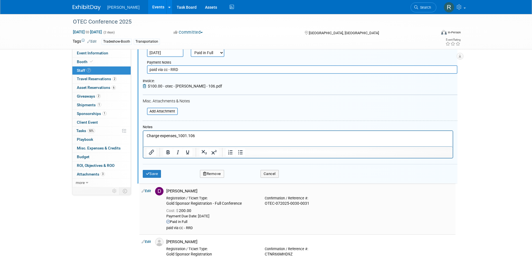
scroll to position [275, 0]
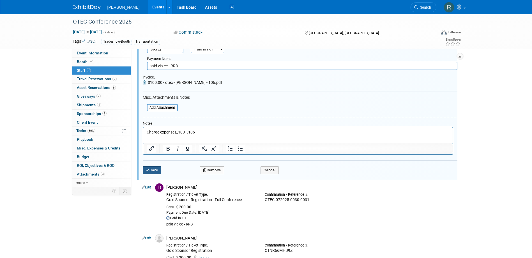
click at [156, 172] on button "Save" at bounding box center [152, 170] width 19 height 8
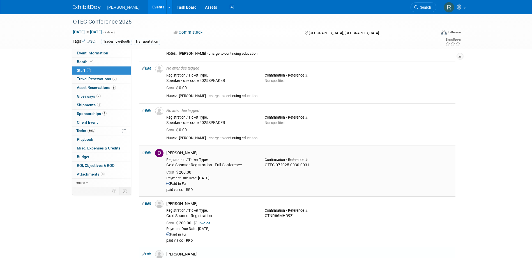
scroll to position [42, 0]
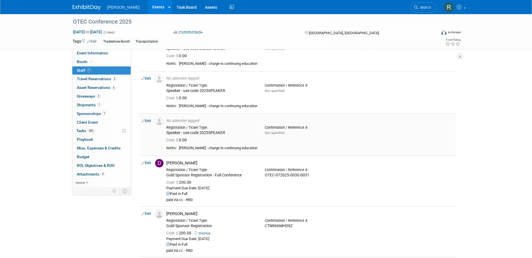
click at [148, 120] on link "Edit" at bounding box center [146, 121] width 9 height 4
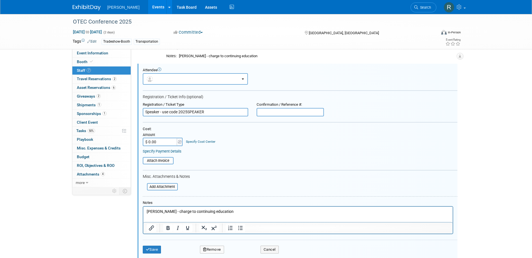
scroll to position [0, 0]
click at [162, 83] on button "button" at bounding box center [195, 79] width 105 height 12
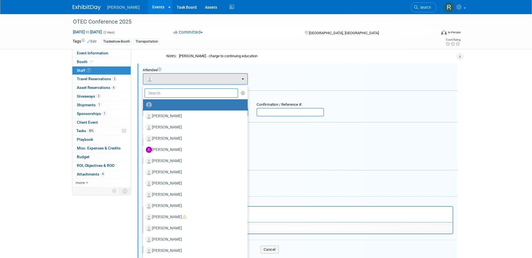
click at [166, 95] on input "text" at bounding box center [192, 93] width 94 height 10
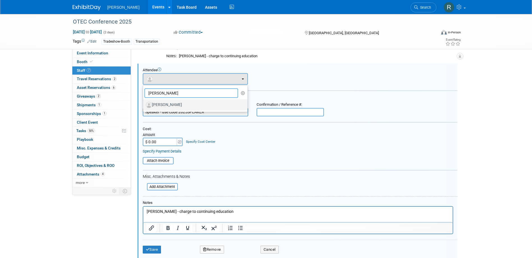
type input "[PERSON_NAME]"
click at [170, 103] on label "[PERSON_NAME]" at bounding box center [194, 104] width 96 height 9
click at [144, 103] on input "[PERSON_NAME]" at bounding box center [142, 104] width 4 height 4
select select "a05cfd0f-a0ba-4112-bfa8-f617ef93fab8"
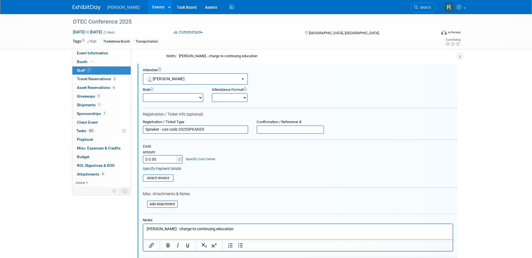
click at [159, 99] on select "Demonstrator Host Planner Presenter Sales Representative Set-up/Dismantle Crew …" at bounding box center [173, 97] width 61 height 9
select select "5"
click at [143, 93] on select "Demonstrator Host Planner Presenter Sales Representative Set-up/Dismantle Crew …" at bounding box center [173, 97] width 61 height 9
drag, startPoint x: 160, startPoint y: 129, endPoint x: 172, endPoint y: 131, distance: 11.7
click at [160, 130] on input "Speaker - use code 2025SPEAKER" at bounding box center [196, 129] width 106 height 8
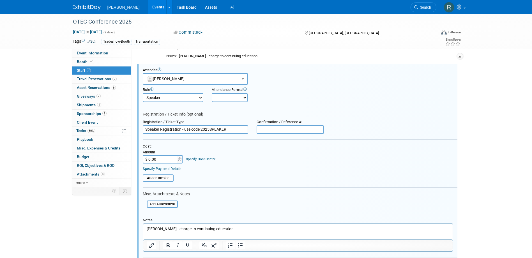
type input "Speaker Registration - use code 2025SPEAKER"
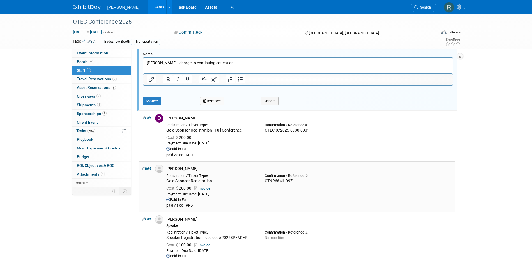
scroll to position [261, 0]
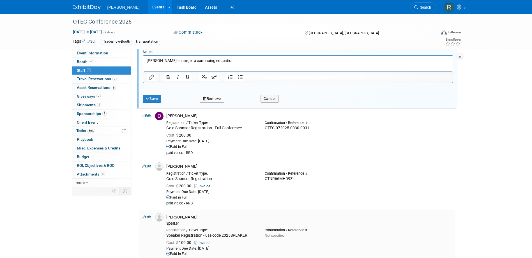
click at [147, 218] on link "Edit" at bounding box center [146, 217] width 9 height 4
select select "0af0cf59-3cf7-4174-b959-4434b9acd1b5"
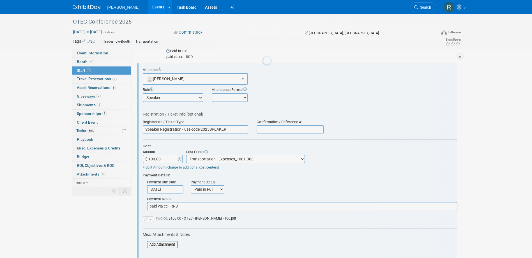
scroll to position [0, 0]
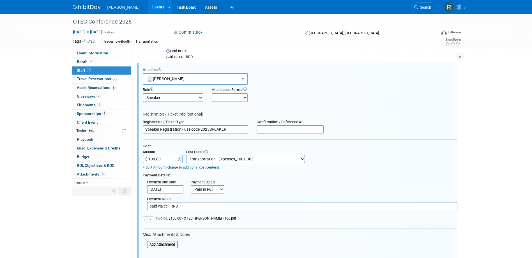
click at [290, 131] on input "text" at bounding box center [290, 129] width 67 height 8
paste input "M4NRZ8BMCNK"
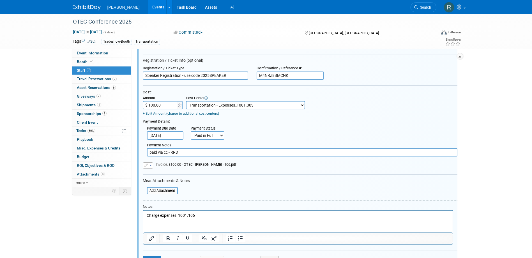
scroll to position [491, 0]
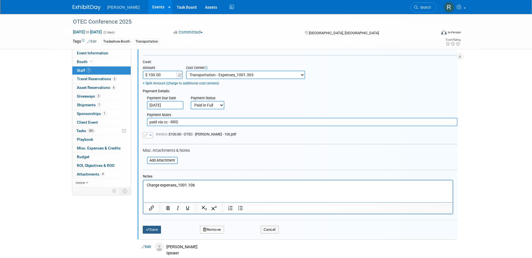
type input "M4NRZ8BMCNK"
click at [148, 229] on icon "submit" at bounding box center [148, 230] width 4 height 4
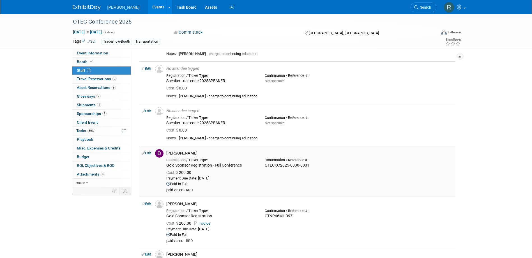
scroll to position [42, 0]
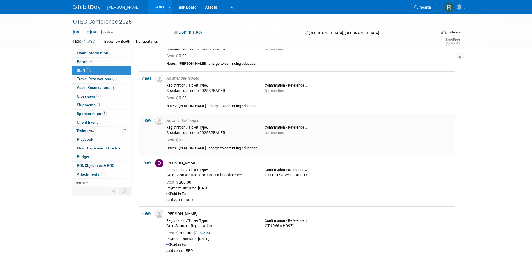
click at [148, 121] on link "Edit" at bounding box center [146, 121] width 9 height 4
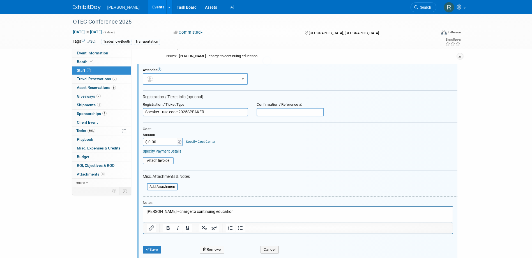
scroll to position [0, 0]
click at [180, 78] on button "button" at bounding box center [195, 79] width 105 height 12
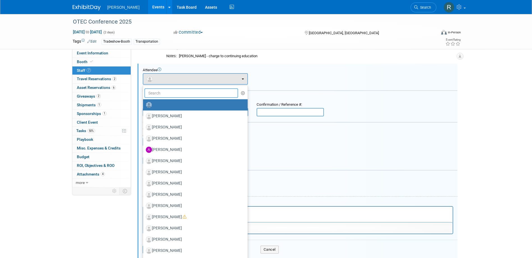
click at [178, 93] on input "text" at bounding box center [192, 93] width 94 height 10
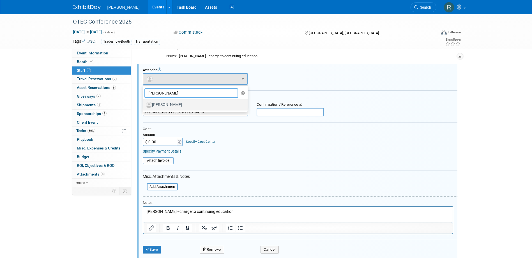
type input "[PERSON_NAME]"
click at [176, 102] on label "[PERSON_NAME]" at bounding box center [194, 104] width 96 height 9
click at [144, 102] on input "[PERSON_NAME]" at bounding box center [142, 104] width 4 height 4
select select "a05cfd0f-a0ba-4112-bfa8-f617ef93fab8"
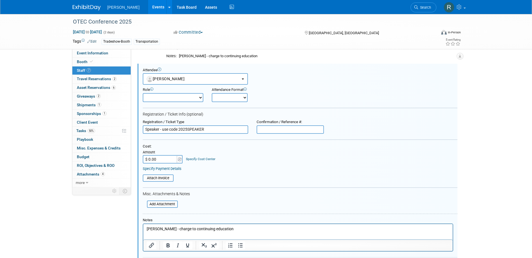
click at [172, 93] on div "Role Demonstrator Host Planner Presenter Sales Representative" at bounding box center [173, 95] width 69 height 15
click at [172, 98] on select "Demonstrator Host Planner Presenter Sales Representative Set-up/Dismantle Crew …" at bounding box center [173, 97] width 61 height 9
select select "5"
click at [143, 93] on select "Demonstrator Host Planner Presenter Sales Representative Set-up/Dismantle Crew …" at bounding box center [173, 97] width 61 height 9
click at [160, 129] on input "Speaker - use code 2025SPEAKER" at bounding box center [196, 129] width 106 height 8
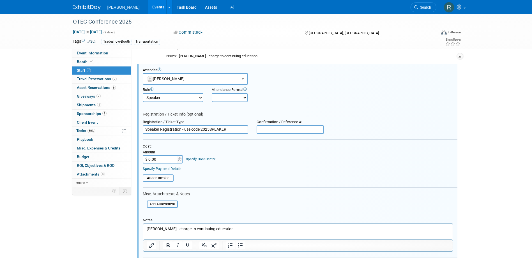
type input "Speaker Registration - use code 2025SPEAKER"
drag, startPoint x: 201, startPoint y: 129, endPoint x: 230, endPoint y: 131, distance: 28.6
click at [230, 131] on input "Speaker Registration - use code 2025SPEAKER" at bounding box center [196, 129] width 106 height 8
click at [281, 131] on input "text" at bounding box center [290, 129] width 67 height 8
paste input "CTNR66MHD9Z"
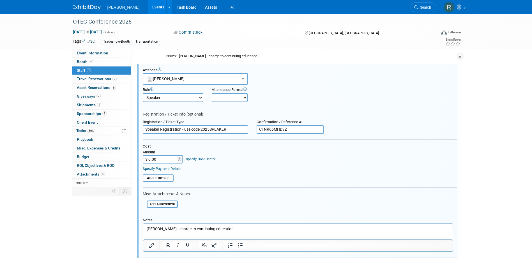
type input "CTNR66MHD9Z"
click at [157, 159] on input "$ 0.00" at bounding box center [160, 159] width 35 height 8
type input "$ 100.00"
click at [203, 159] on link "Specify Cost Center" at bounding box center [200, 159] width 29 height 4
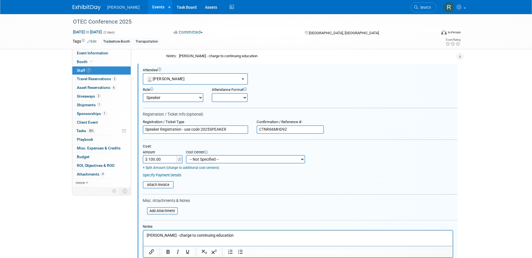
click at [203, 159] on select "-- Not Specified -- Advisory Services - Expenses_1001.502 Aerial Acquisition - …" at bounding box center [245, 159] width 119 height 8
select select "18966238"
click at [186, 155] on select "-- Not Specified -- Advisory Services - Expenses_1001.502 Aerial Acquisition - …" at bounding box center [245, 159] width 119 height 8
click at [172, 176] on link "Specify Payment Details" at bounding box center [162, 175] width 39 height 4
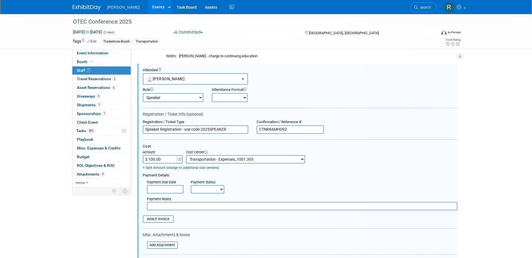
click at [166, 191] on input "text" at bounding box center [165, 189] width 36 height 8
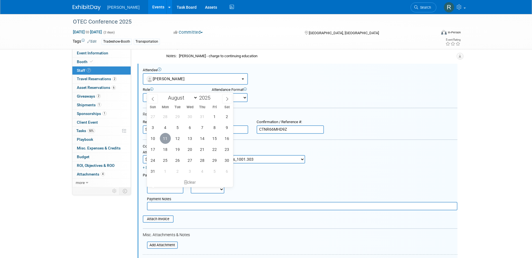
click at [166, 139] on span "11" at bounding box center [165, 138] width 11 height 11
type input "Aug 11, 2025"
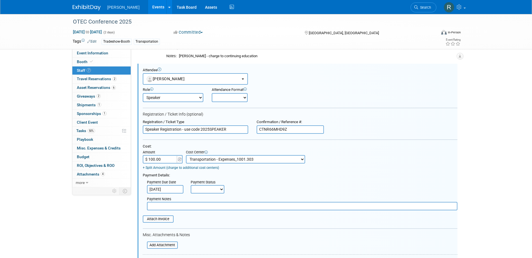
click at [197, 189] on select "Not Paid Yet Partially Paid Paid in Full" at bounding box center [208, 189] width 34 height 8
select select "1"
click at [191, 186] on select "Not Paid Yet Partially Paid Paid in Full" at bounding box center [208, 189] width 34 height 8
click at [202, 209] on input "text" at bounding box center [302, 206] width 311 height 8
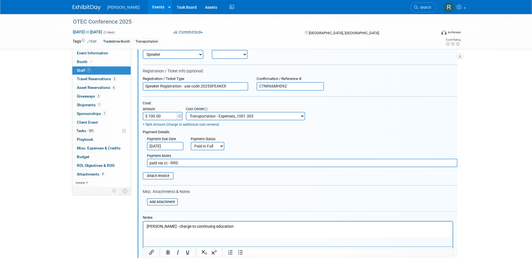
scroll to position [148, 0]
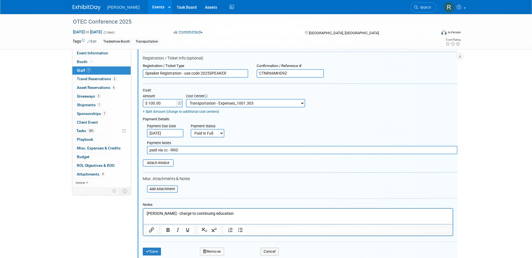
type input "paid via cc - RRD"
drag, startPoint x: 166, startPoint y: 212, endPoint x: 134, endPoint y: 212, distance: 32.3
click at [143, 212] on html "Tom Less - charge to continuing education" at bounding box center [298, 213] width 310 height 8
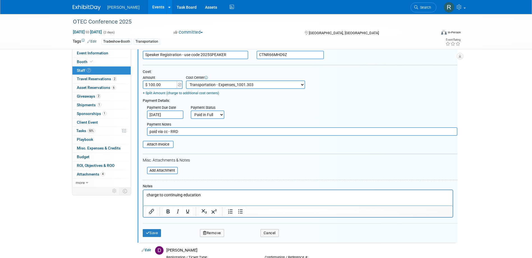
scroll to position [177, 0]
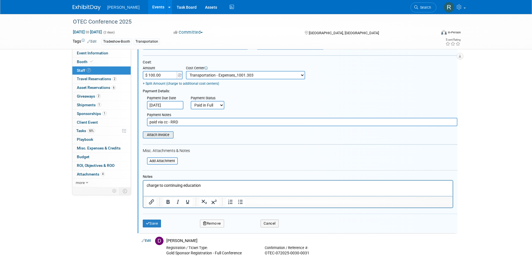
click at [164, 135] on input "file" at bounding box center [139, 135] width 67 height 6
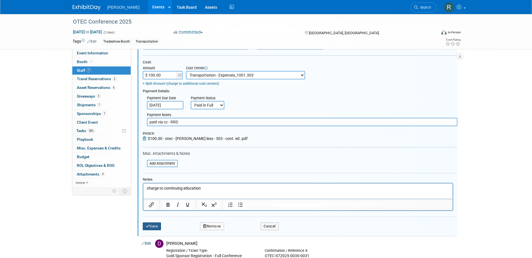
click at [156, 225] on button "Save" at bounding box center [152, 227] width 19 height 8
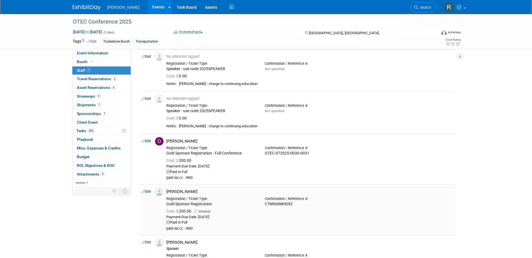
scroll to position [8, 0]
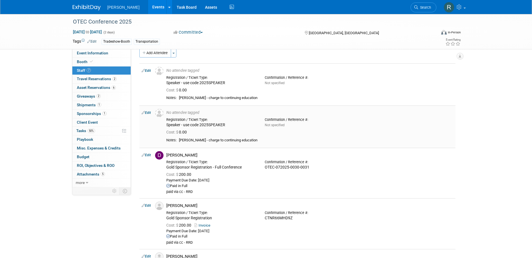
click at [150, 113] on link "Edit" at bounding box center [146, 113] width 9 height 4
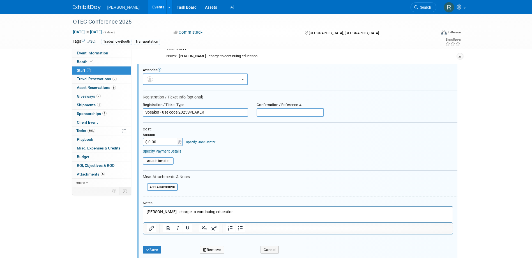
scroll to position [0, 0]
click at [164, 80] on button "button" at bounding box center [195, 80] width 105 height 12
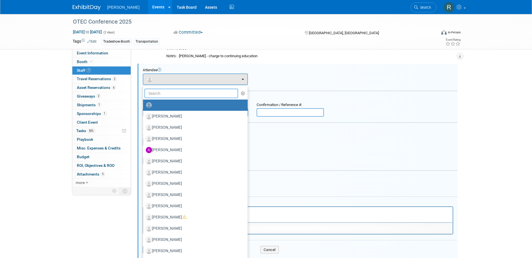
click at [168, 96] on input "text" at bounding box center [192, 94] width 94 height 10
type input "Paul"
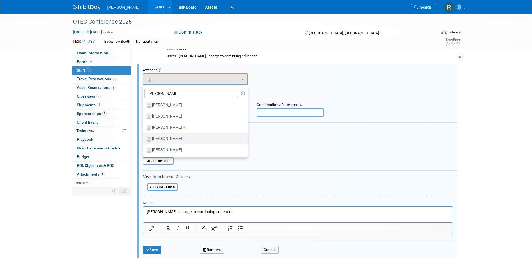
click at [170, 138] on label "[PERSON_NAME]" at bounding box center [194, 138] width 96 height 9
click at [144, 138] on input "[PERSON_NAME]" at bounding box center [142, 138] width 4 height 4
select select "ccf5700d-a7f7-4140-aeec-334974cb33c5"
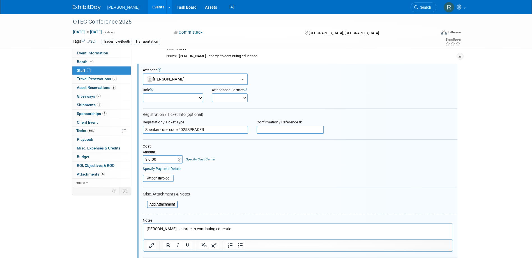
click at [162, 101] on select "Demonstrator Host Planner Presenter Sales Representative Set-up/Dismantle Crew …" at bounding box center [173, 97] width 61 height 9
select select "5"
click at [143, 93] on select "Demonstrator Host Planner Presenter Sales Representative Set-up/Dismantle Crew …" at bounding box center [173, 97] width 61 height 9
drag, startPoint x: 160, startPoint y: 131, endPoint x: 165, endPoint y: 131, distance: 4.8
click at [160, 131] on input "Speaker - use code 2025SPEAKER" at bounding box center [196, 130] width 106 height 8
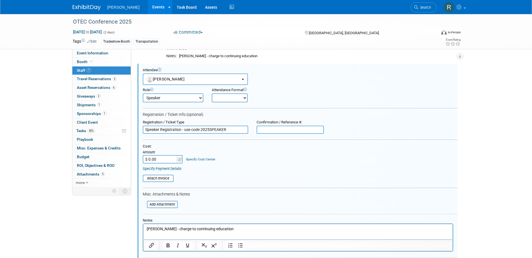
type input "Speaker Registration - use code 2025SPEAKER"
click at [182, 145] on div "Cost:" at bounding box center [300, 146] width 315 height 5
drag, startPoint x: 201, startPoint y: 130, endPoint x: 227, endPoint y: 131, distance: 26.4
click at [227, 131] on input "Speaker Registration - use code 2025SPEAKER" at bounding box center [196, 130] width 106 height 8
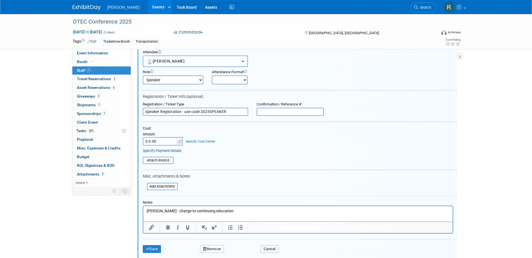
scroll to position [78, 0]
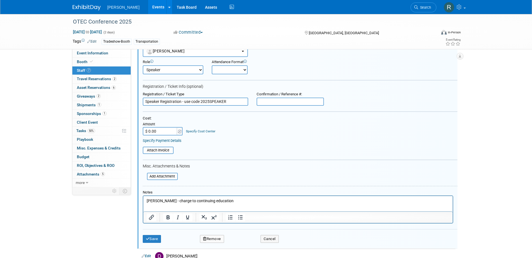
click at [169, 134] on input "$ 0.00" at bounding box center [160, 131] width 35 height 8
type input "$ 100.00"
click at [190, 132] on link "Specify Cost Center" at bounding box center [200, 131] width 29 height 4
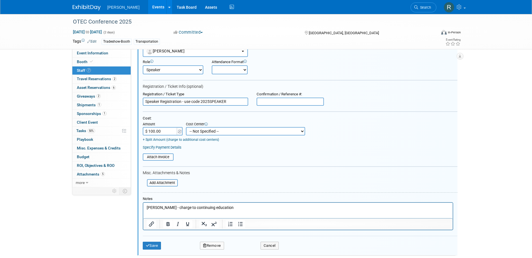
click at [206, 132] on select "-- Not Specified -- Advisory Services - Expenses_1001.502 Aerial Acquisition - …" at bounding box center [245, 131] width 119 height 8
select select "18966238"
click at [186, 127] on select "-- Not Specified -- Advisory Services - Expenses_1001.502 Aerial Acquisition - …" at bounding box center [245, 131] width 119 height 8
click at [172, 148] on link "Specify Payment Details" at bounding box center [162, 147] width 39 height 4
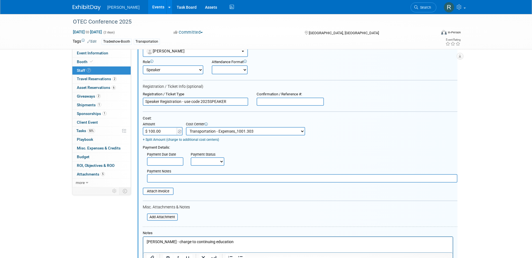
click at [168, 162] on input "text" at bounding box center [165, 161] width 36 height 8
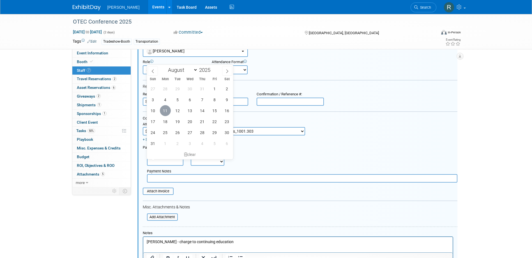
drag, startPoint x: 165, startPoint y: 112, endPoint x: 196, endPoint y: 148, distance: 47.2
click at [165, 111] on span "11" at bounding box center [165, 110] width 11 height 11
type input "Aug 11, 2025"
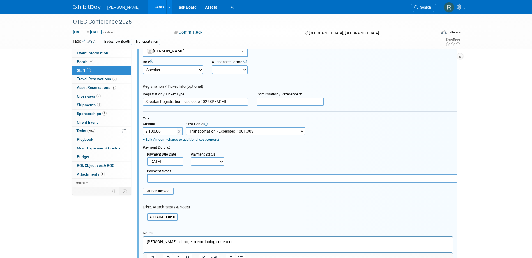
drag, startPoint x: 206, startPoint y: 160, endPoint x: 206, endPoint y: 163, distance: 2.9
click at [206, 160] on select "Not Paid Yet Partially Paid Paid in Full" at bounding box center [208, 161] width 34 height 8
select select "1"
click at [191, 158] on select "Not Paid Yet Partially Paid Paid in Full" at bounding box center [208, 161] width 34 height 8
drag, startPoint x: 205, startPoint y: 181, endPoint x: 205, endPoint y: 178, distance: 3.1
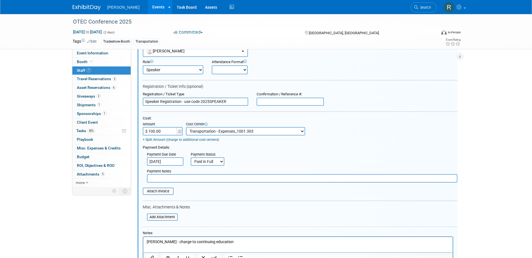
click at [205, 181] on input "text" at bounding box center [302, 178] width 311 height 8
type input "paid via cc - RRD"
drag, startPoint x: 169, startPoint y: 241, endPoint x: 125, endPoint y: 239, distance: 43.6
click at [143, 239] on html "Paul Denny - charge to continuing education" at bounding box center [298, 241] width 310 height 8
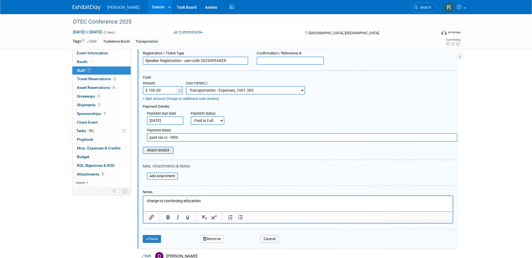
scroll to position [134, 0]
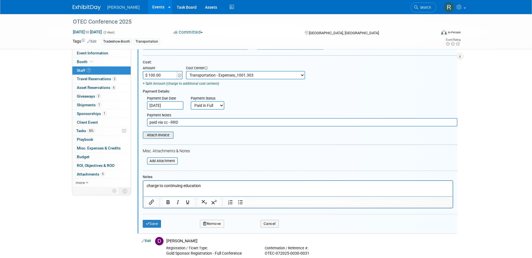
click at [161, 136] on input "file" at bounding box center [139, 135] width 67 height 6
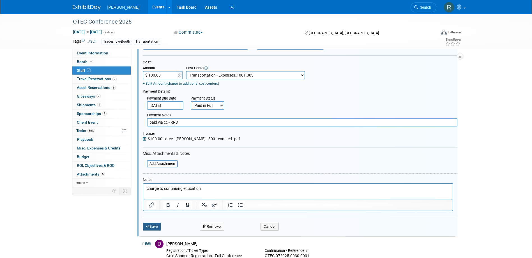
click at [154, 226] on button "Save" at bounding box center [152, 227] width 19 height 8
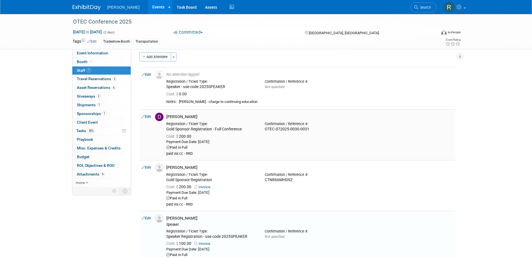
scroll to position [0, 0]
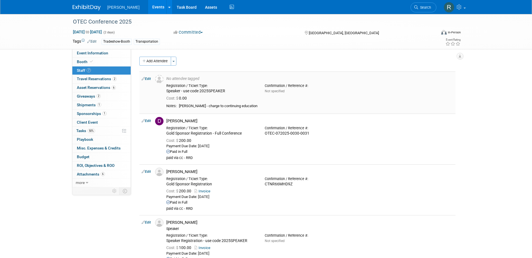
click at [148, 78] on link "Edit" at bounding box center [146, 79] width 9 height 4
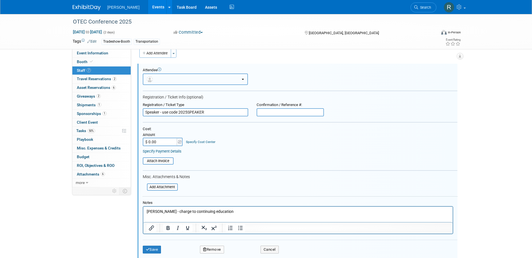
click at [173, 80] on button "button" at bounding box center [195, 80] width 105 height 12
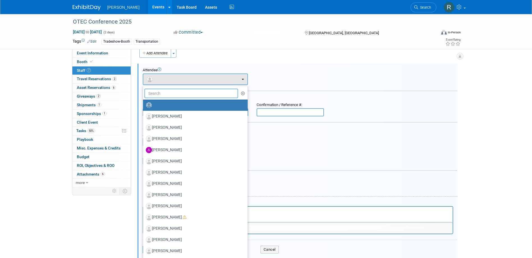
click at [175, 91] on input "text" at bounding box center [192, 94] width 94 height 10
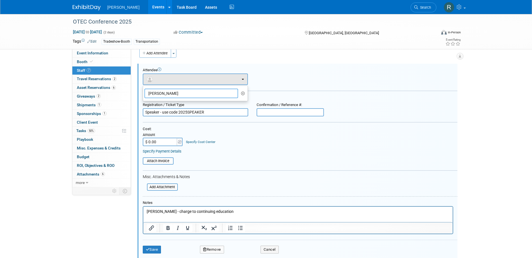
type input "Sam b"
click at [154, 248] on button "Save" at bounding box center [152, 250] width 19 height 8
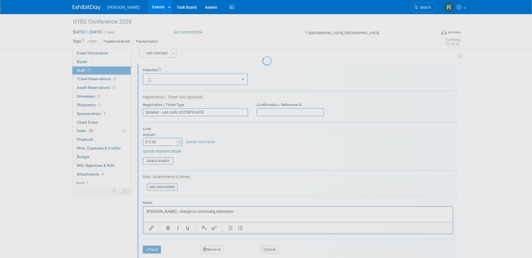
scroll to position [8, 0]
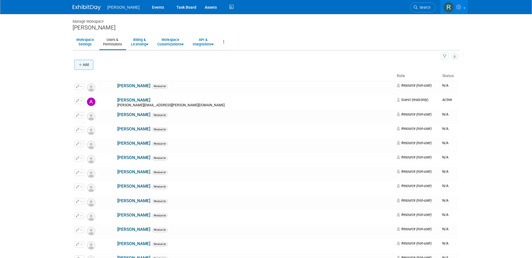
click at [86, 66] on button "Add" at bounding box center [83, 65] width 19 height 10
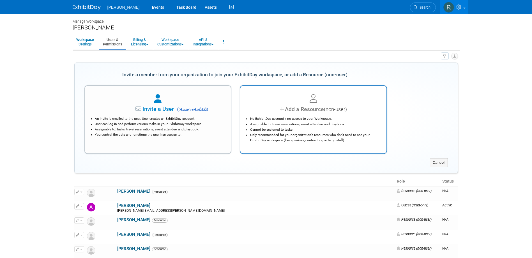
click at [297, 107] on div "Add a Resource (non-user)" at bounding box center [314, 109] width 132 height 8
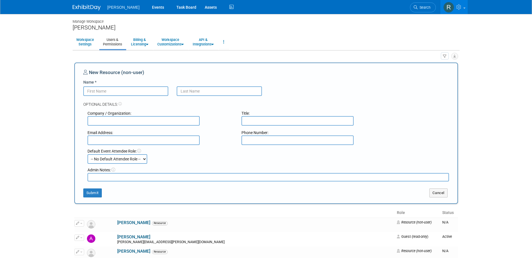
click at [147, 91] on input "Name *" at bounding box center [125, 91] width 85 height 10
type input "[PERSON_NAME]"
type input "b"
type input "[PERSON_NAME]"
click at [91, 193] on button "Submit" at bounding box center [92, 193] width 19 height 9
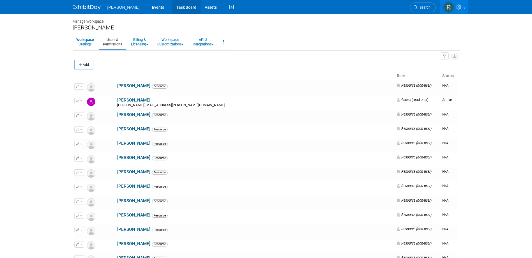
click at [172, 8] on link "Task Board" at bounding box center [186, 7] width 28 height 14
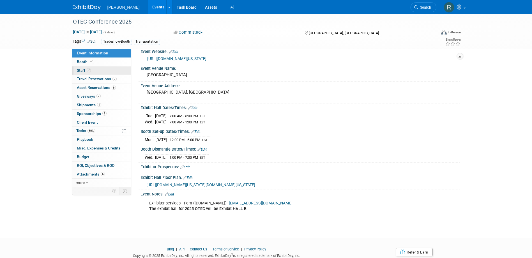
click at [104, 74] on link "7 Staff 7" at bounding box center [101, 71] width 58 height 8
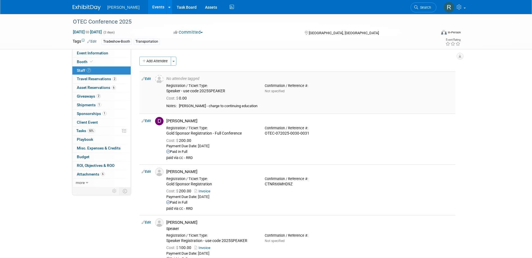
click at [150, 79] on link "Edit" at bounding box center [146, 79] width 9 height 4
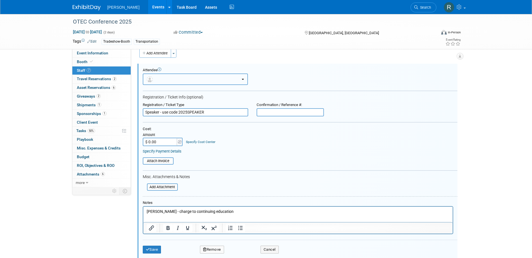
click at [168, 81] on button "button" at bounding box center [195, 80] width 105 height 12
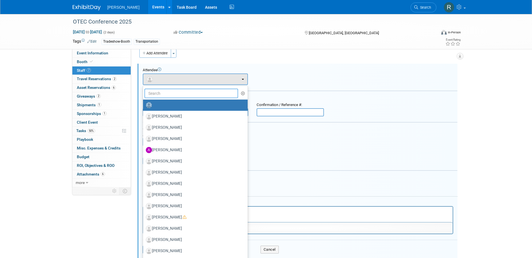
click at [169, 91] on input "text" at bounding box center [192, 94] width 94 height 10
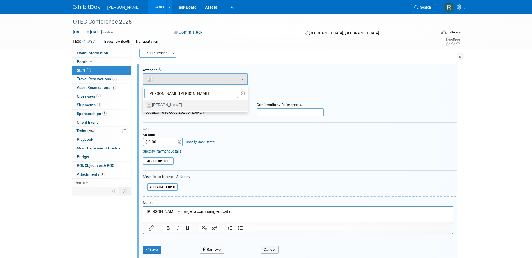
type input "Sam Bob"
click at [171, 104] on label "[PERSON_NAME]" at bounding box center [194, 105] width 96 height 9
click at [144, 104] on input "[PERSON_NAME]" at bounding box center [142, 105] width 4 height 4
select select "3cea3c5f-0e53-47c8-b45e-1f7595e8c7e1"
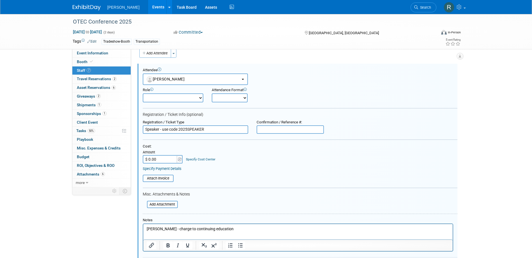
drag, startPoint x: 164, startPoint y: 100, endPoint x: 166, endPoint y: 103, distance: 3.6
click at [165, 100] on select "Demonstrator Host Planner Presenter Sales Representative Set-up/Dismantle Crew …" at bounding box center [173, 97] width 61 height 9
select select "5"
click at [143, 93] on select "Demonstrator Host Planner Presenter Sales Representative Set-up/Dismantle Crew …" at bounding box center [173, 97] width 61 height 9
click at [161, 131] on input "Speaker - use code 2025SPEAKER" at bounding box center [196, 129] width 106 height 8
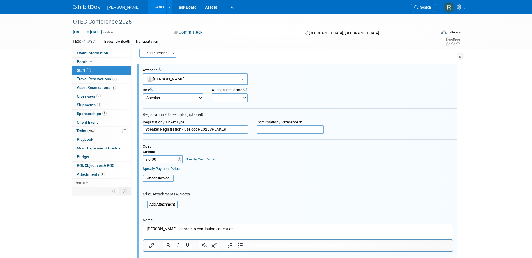
type input "Speaker Registration - use code 2025SPEAKER"
drag, startPoint x: 169, startPoint y: 142, endPoint x: 174, endPoint y: 142, distance: 5.1
click at [170, 143] on form "Attendee <img src="https://www.exhibitday.com/Images/Unassigned-User-Icon.png" …" at bounding box center [300, 171] width 315 height 207
click at [216, 131] on input "Speaker Registration - use code 2025SPEAKER" at bounding box center [196, 129] width 106 height 8
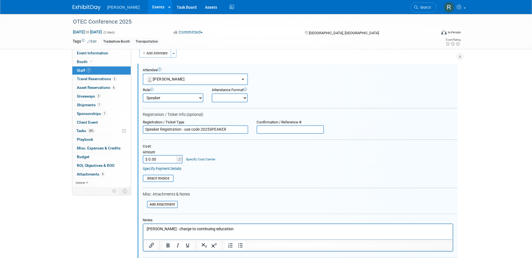
click at [164, 157] on input "$ 0.00" at bounding box center [160, 159] width 35 height 8
type input "$ 100.00"
click at [205, 160] on link "Specify Cost Center" at bounding box center [200, 159] width 29 height 4
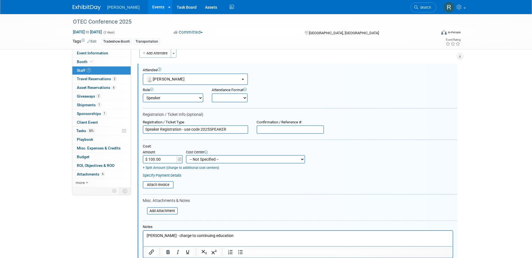
click at [205, 160] on select "-- Not Specified -- Advisory Services - Expenses_1001.502 Aerial Acquisition - …" at bounding box center [245, 159] width 119 height 8
select select "18966238"
click at [186, 155] on select "-- Not Specified -- Advisory Services - Expenses_1001.502 Aerial Acquisition - …" at bounding box center [245, 159] width 119 height 8
click at [174, 175] on link "Specify Payment Details" at bounding box center [162, 175] width 39 height 4
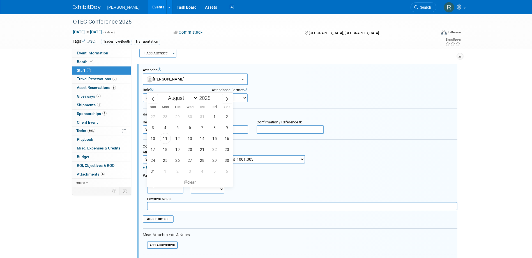
click at [163, 189] on input "text" at bounding box center [165, 189] width 36 height 8
click at [166, 141] on span "11" at bounding box center [165, 138] width 11 height 11
type input "Aug 11, 2025"
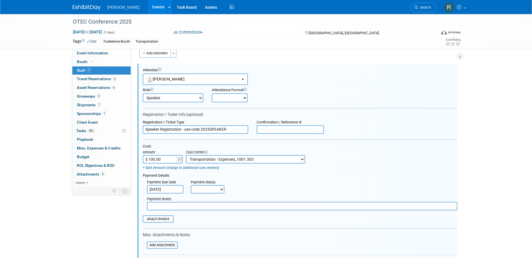
click at [207, 190] on select "Not Paid Yet Partially Paid Paid in Full" at bounding box center [208, 189] width 34 height 8
select select "1"
click at [191, 186] on select "Not Paid Yet Partially Paid Paid in Full" at bounding box center [208, 189] width 34 height 8
click at [209, 206] on input "text" at bounding box center [302, 206] width 311 height 8
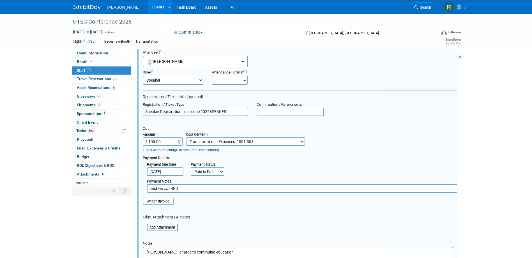
scroll to position [64, 0]
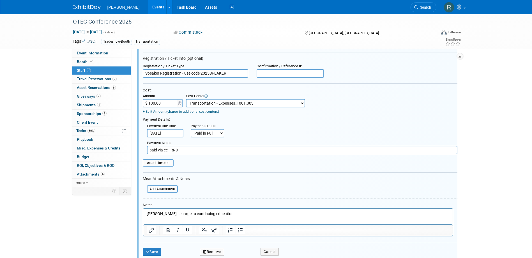
type input "paid via cc - RRD"
drag, startPoint x: 169, startPoint y: 214, endPoint x: 125, endPoint y: 212, distance: 44.4
click at [143, 212] on html "Sam Bobko - charge to continuing education" at bounding box center [298, 213] width 310 height 8
click at [159, 165] on input "file" at bounding box center [139, 163] width 67 height 6
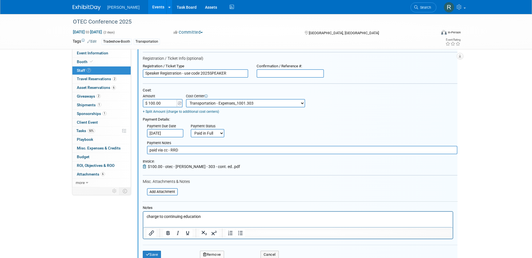
click at [284, 74] on input "text" at bounding box center [290, 73] width 67 height 8
paste input "CTNR66MHD9Z"
type input "CTNR66MHD9Z"
click at [157, 253] on button "Save" at bounding box center [152, 255] width 19 height 8
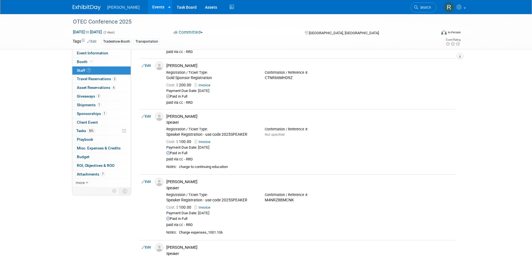
drag, startPoint x: 150, startPoint y: 117, endPoint x: 159, endPoint y: 118, distance: 9.8
click at [150, 117] on link "Edit" at bounding box center [146, 117] width 9 height 4
select select "ccf5700d-a7f7-4140-aeec-334974cb33c5"
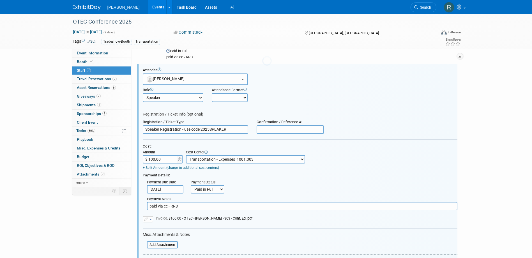
scroll to position [0, 0]
click at [284, 128] on input "text" at bounding box center [290, 129] width 67 height 8
paste input "Y5N5678X37L"
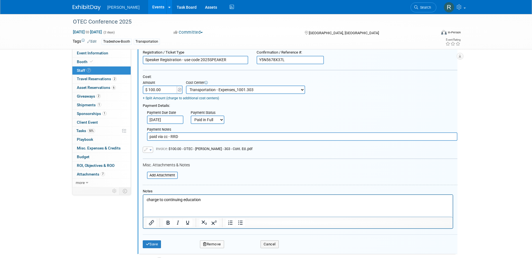
scroll to position [194, 0]
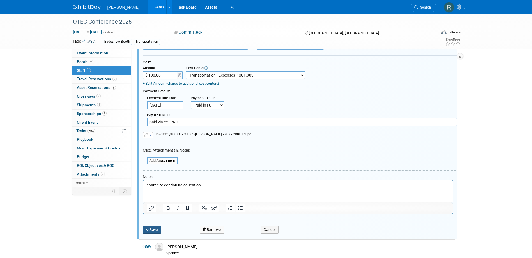
type input "Y5N5678X37L"
click at [155, 229] on button "Save" at bounding box center [152, 230] width 19 height 8
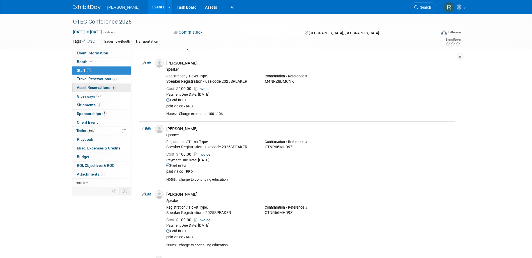
scroll to position [169, 0]
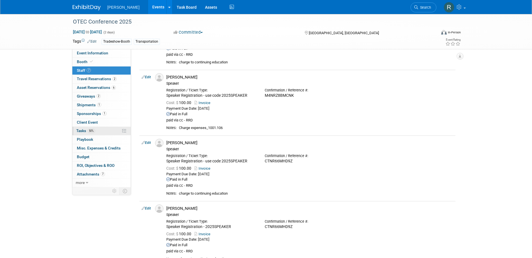
click at [86, 132] on span "Tasks 50%" at bounding box center [85, 131] width 19 height 4
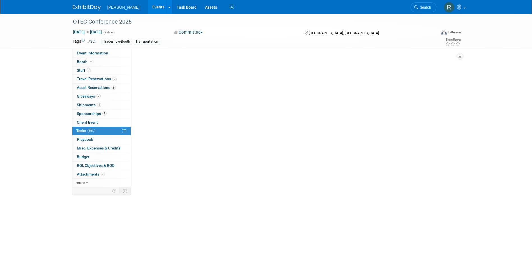
scroll to position [0, 0]
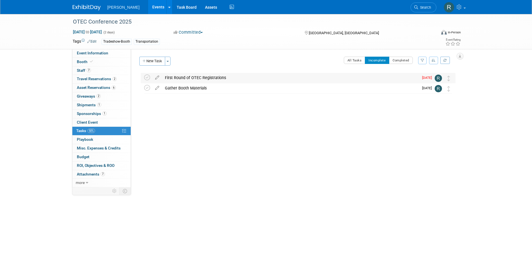
click at [192, 77] on div "First Round of OTEC Registrations" at bounding box center [290, 78] width 257 height 10
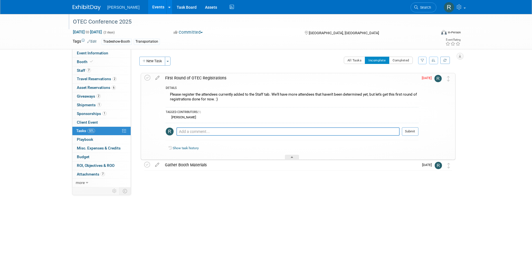
click at [135, 22] on div "OTEC Conference 2025" at bounding box center [249, 22] width 357 height 10
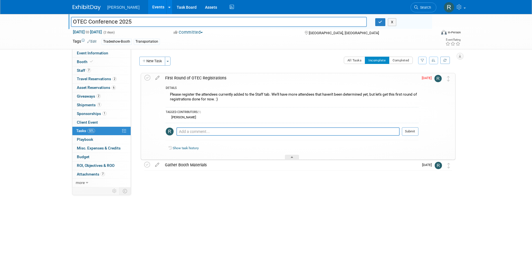
drag, startPoint x: 135, startPoint y: 22, endPoint x: 56, endPoint y: 22, distance: 78.6
click at [56, 22] on div "OTEC Conference 2025 OTEC Conference 2025 X Oct 14, 2025 to Oct 15, 2025 (2 day…" at bounding box center [266, 31] width 532 height 35
drag, startPoint x: 54, startPoint y: 47, endPoint x: 59, endPoint y: 47, distance: 4.8
click at [54, 47] on div "OTEC Conference 2025 OTEC Conference 2025 X Oct 14, 2025 to Oct 15, 2025 (2 day…" at bounding box center [266, 31] width 532 height 35
drag, startPoint x: 381, startPoint y: 24, endPoint x: 248, endPoint y: 28, distance: 132.5
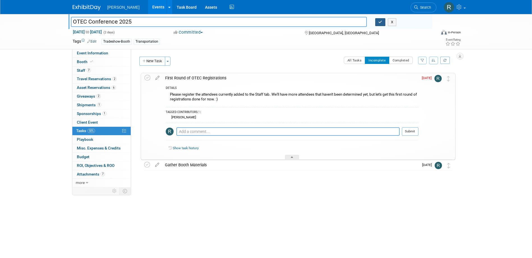
click at [380, 24] on icon "button" at bounding box center [381, 22] width 4 height 4
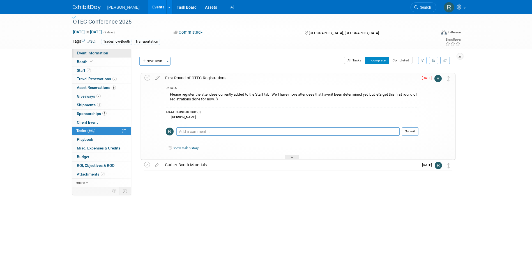
click at [108, 51] on link "Event Information" at bounding box center [101, 53] width 58 height 8
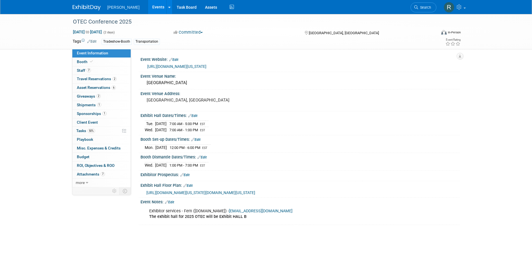
click at [191, 186] on link "Edit" at bounding box center [188, 186] width 9 height 4
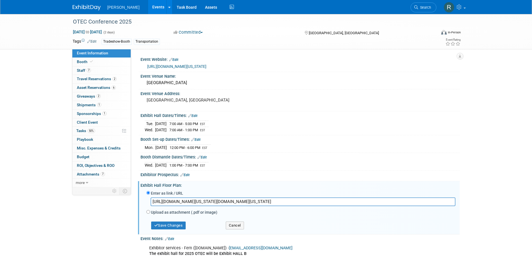
drag, startPoint x: 340, startPoint y: 200, endPoint x: 135, endPoint y: 193, distance: 204.7
click at [136, 199] on div "Event Information Event Info Booth Booth 7 Staff 7 Staff 2 Travel Reservations …" at bounding box center [266, 138] width 396 height 248
click at [162, 223] on button "Save Changes" at bounding box center [168, 226] width 35 height 8
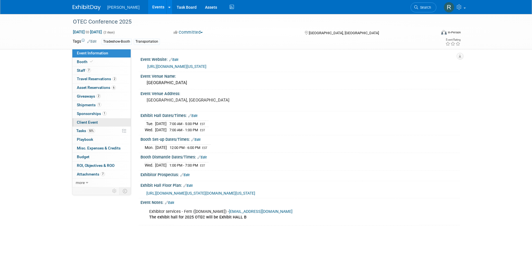
click at [92, 128] on link "50% Tasks 50%" at bounding box center [101, 131] width 58 height 8
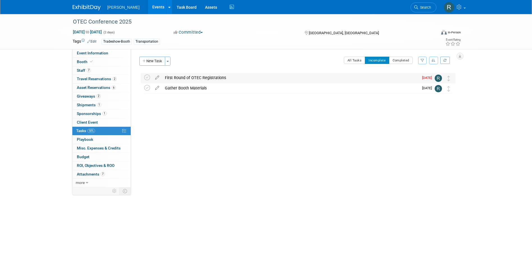
click at [184, 79] on div "First Round of OTEC Registrations" at bounding box center [290, 78] width 257 height 10
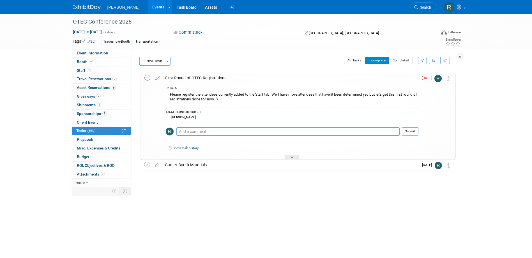
click at [146, 79] on icon at bounding box center [148, 78] width 6 height 6
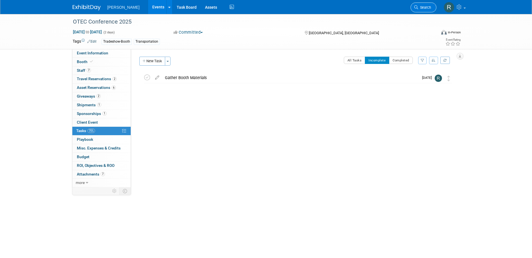
click at [425, 10] on link "Search" at bounding box center [424, 8] width 26 height 10
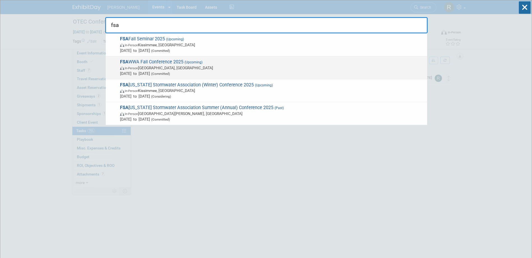
type input "fsa"
click at [191, 65] on span "FSA WWA Fall Conference 2025 (Upcoming) In-Person Orlando, FL Nov 30, 2025 to D…" at bounding box center [271, 67] width 306 height 17
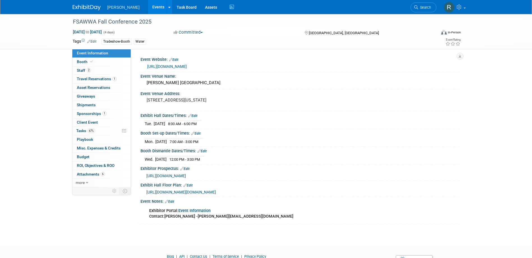
click at [187, 66] on link "[URL][DOMAIN_NAME]" at bounding box center [167, 66] width 40 height 4
click at [103, 71] on link "2 Staff 2" at bounding box center [101, 71] width 58 height 8
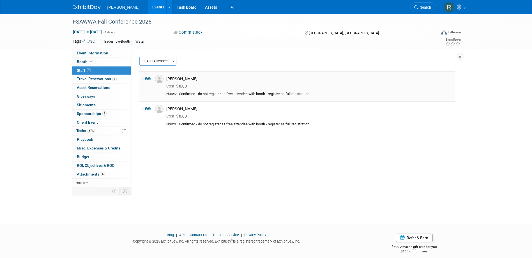
click at [206, 84] on div "Cost: $ 0.00" at bounding box center [309, 86] width 287 height 5
click at [151, 79] on link "Edit" at bounding box center [146, 79] width 9 height 4
select select "dccda20c-e85d-48dd-9cef-958a62215f11"
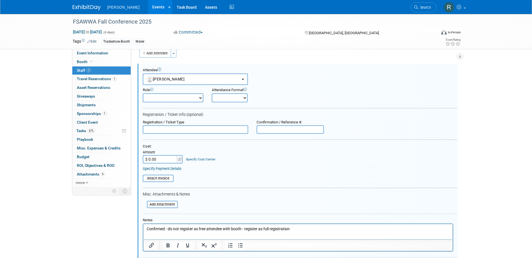
click at [192, 128] on input "text" at bounding box center [196, 129] width 106 height 8
type input "Full Conference - Member"
type input "$ 425.00"
click at [198, 161] on link "Specify Cost Center" at bounding box center [200, 159] width 29 height 4
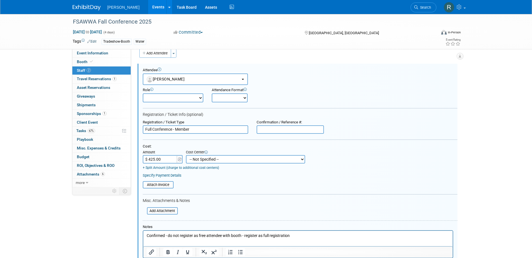
click at [203, 159] on select "-- Not Specified -- Advisory Services - Expenses_1001.502 Aerial Acquisition - …" at bounding box center [245, 159] width 119 height 8
select select "18966237"
click at [186, 155] on select "-- Not Specified -- Advisory Services - Expenses_1001.502 Aerial Acquisition - …" at bounding box center [245, 159] width 119 height 8
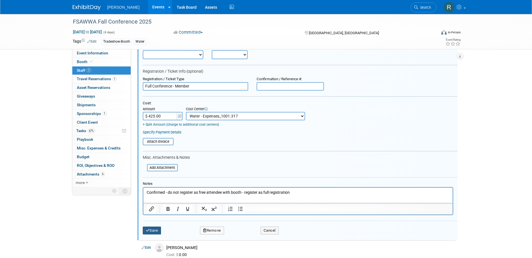
scroll to position [64, 0]
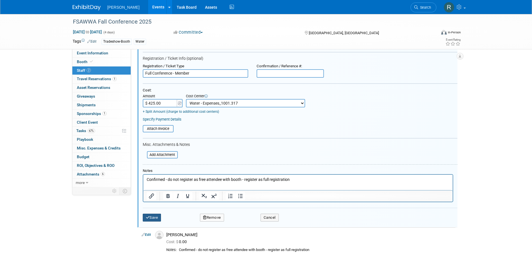
click at [153, 218] on button "Save" at bounding box center [152, 218] width 19 height 8
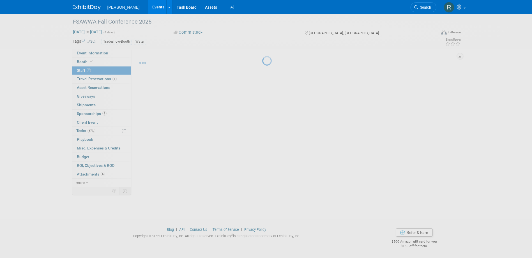
scroll to position [5, 0]
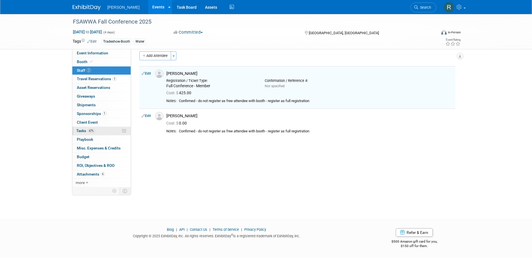
click at [86, 132] on span "Tasks 67%" at bounding box center [85, 131] width 19 height 4
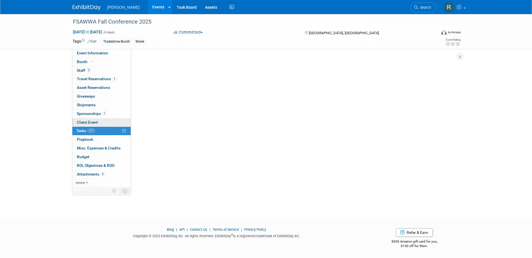
scroll to position [0, 0]
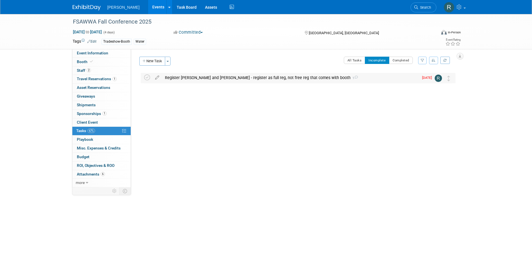
click at [186, 77] on div "Register Mark and Ken - register as full reg, not free reg that comes with boot…" at bounding box center [290, 78] width 257 height 10
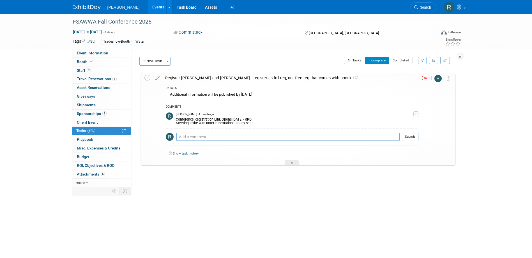
click at [157, 79] on icon at bounding box center [158, 76] width 10 height 7
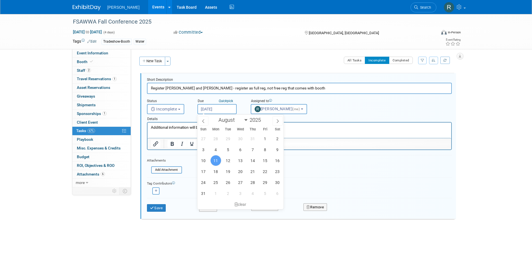
click at [220, 109] on input "[DATE]" at bounding box center [217, 109] width 39 height 10
click at [267, 161] on span "15" at bounding box center [265, 160] width 11 height 11
type input "Aug 15, 2025"
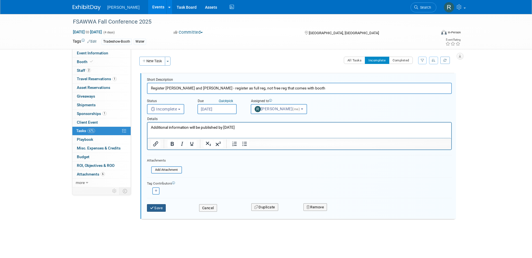
click at [151, 208] on icon "submit" at bounding box center [152, 208] width 4 height 4
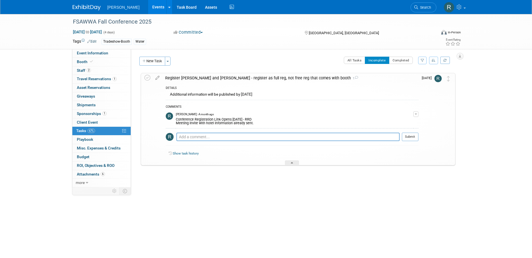
click at [415, 8] on icon at bounding box center [417, 7] width 4 height 4
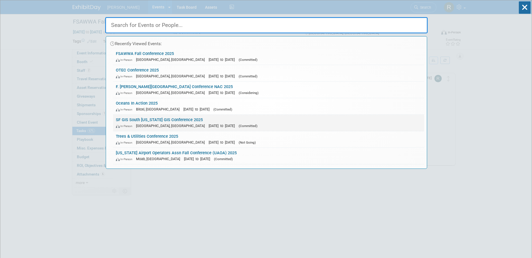
click at [159, 118] on link "SF GIS South Florida GIS Conference 2025 In-Person West Palm Beach, FL Aug 21, …" at bounding box center [268, 123] width 311 height 16
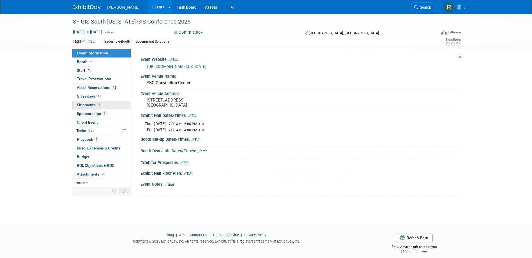
click at [81, 104] on span "Shipments 1" at bounding box center [89, 105] width 24 height 4
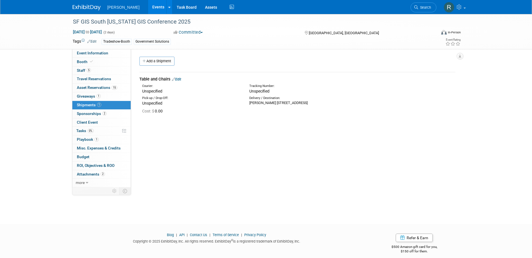
click at [179, 79] on link "Edit" at bounding box center [176, 79] width 9 height 4
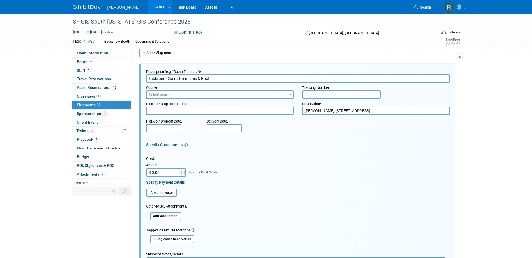
type input "Table and Chairs, Premiums & Booth"
click at [185, 92] on span "Select courier" at bounding box center [220, 95] width 147 height 8
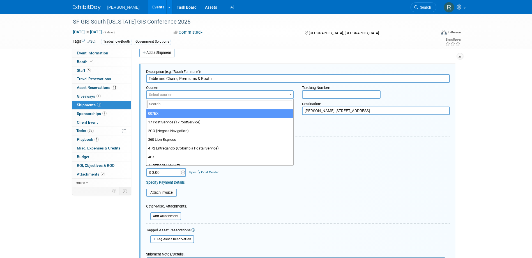
click at [185, 105] on input "search" at bounding box center [220, 104] width 145 height 8
type input "UPS"
select select "508"
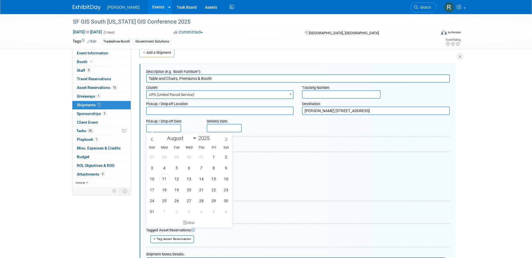
click at [169, 127] on input "text" at bounding box center [163, 128] width 35 height 8
click at [162, 178] on span "11" at bounding box center [164, 178] width 11 height 11
type input "[DATE]"
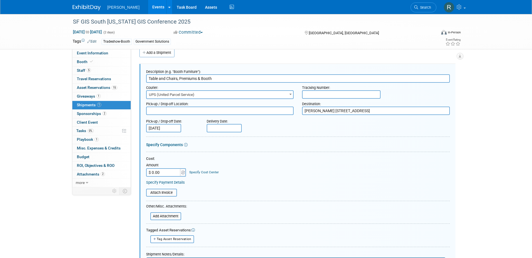
click at [166, 172] on input "$ 0.00" at bounding box center [163, 172] width 35 height 8
type input "$ 270.00"
click at [206, 170] on link "Specify Cost Center" at bounding box center [203, 172] width 29 height 4
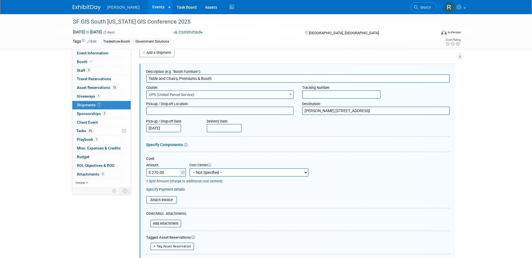
click at [207, 173] on select "-- Not Specified -- Advisory Services - Expenses_1001.502 Aerial Acquisition - …" at bounding box center [248, 172] width 119 height 8
select select "18966241"
click at [189, 168] on select "-- Not Specified -- Advisory Services - Expenses_1001.502 Aerial Acquisition - …" at bounding box center [248, 172] width 119 height 8
click at [166, 191] on link "Specify Payment Details" at bounding box center [165, 189] width 39 height 4
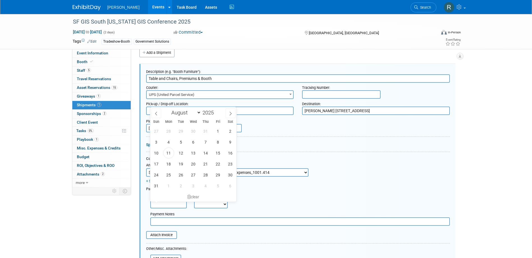
click at [172, 205] on input "text" at bounding box center [168, 204] width 36 height 8
click at [170, 153] on span "11" at bounding box center [168, 153] width 11 height 11
type input "[DATE]"
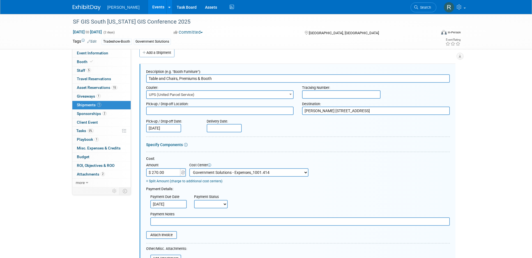
click at [207, 206] on select "Not Paid Yet Partially Paid Paid in Full" at bounding box center [211, 204] width 34 height 8
select select "1"
click at [194, 200] on select "Not Paid Yet Partially Paid Paid in Full" at bounding box center [211, 204] width 34 height 8
click at [205, 222] on input "text" at bounding box center [300, 222] width 300 height 8
type input "paid via account"
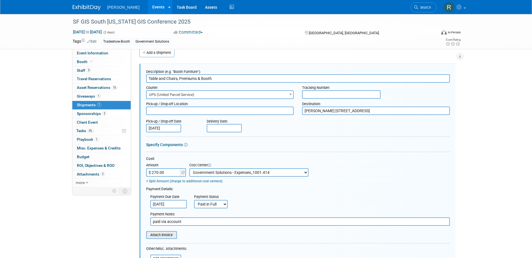
click at [161, 237] on input "file" at bounding box center [143, 235] width 67 height 7
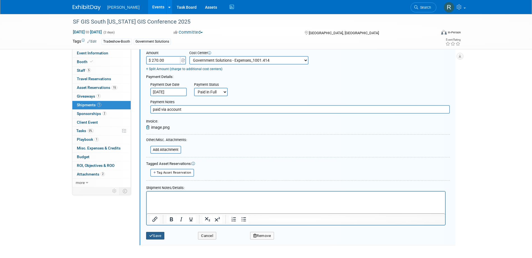
click at [159, 235] on button "Save" at bounding box center [155, 236] width 19 height 8
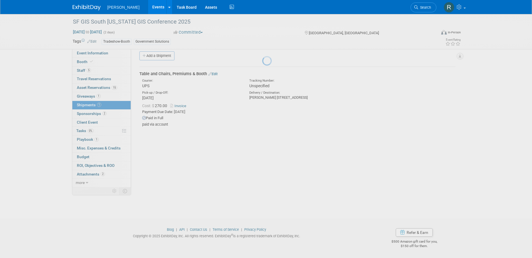
scroll to position [5, 0]
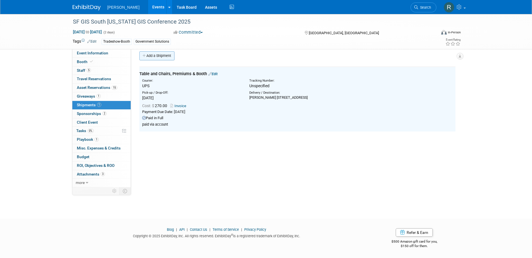
click at [156, 56] on link "Add a Shipment" at bounding box center [156, 55] width 35 height 9
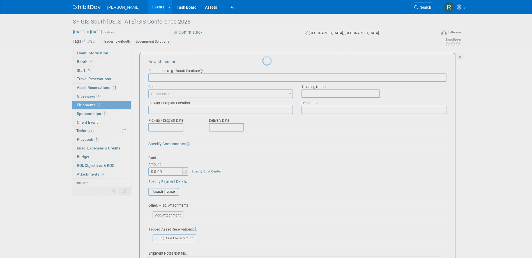
scroll to position [0, 0]
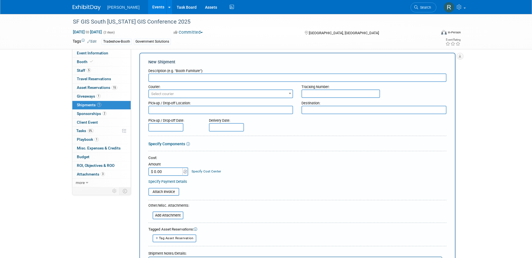
click at [173, 79] on input "text" at bounding box center [297, 78] width 298 height 8
type input "Return of Booth Material"
click at [175, 92] on span "Select courier" at bounding box center [221, 94] width 144 height 8
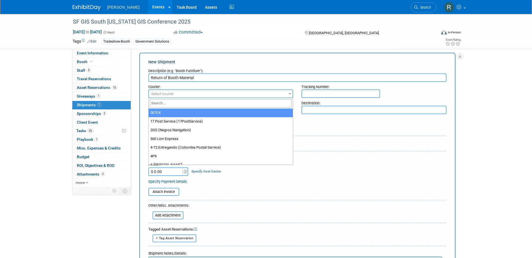
click at [173, 104] on input "search" at bounding box center [221, 103] width 142 height 8
type input "UPS"
select select "508"
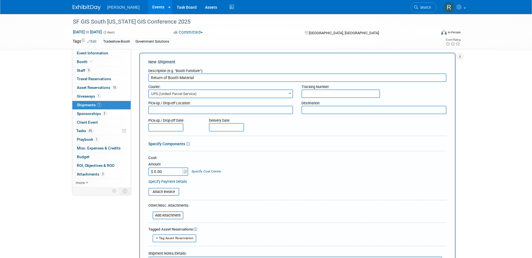
click at [163, 169] on input "$ 0.00" at bounding box center [165, 172] width 35 height 8
type input "$ 257.16"
click at [205, 172] on link "Specify Cost Center" at bounding box center [206, 172] width 29 height 4
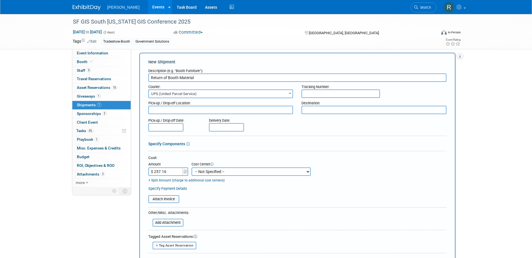
click at [205, 172] on select "-- Not Specified -- Advisory Services - Expenses_1001.502 Aerial Acquisition - …" at bounding box center [251, 172] width 119 height 8
select select "18966241"
click at [192, 168] on select "-- Not Specified -- Advisory Services - Expenses_1001.502 Aerial Acquisition - …" at bounding box center [251, 172] width 119 height 8
click at [167, 187] on link "Specify Payment Details" at bounding box center [167, 189] width 39 height 4
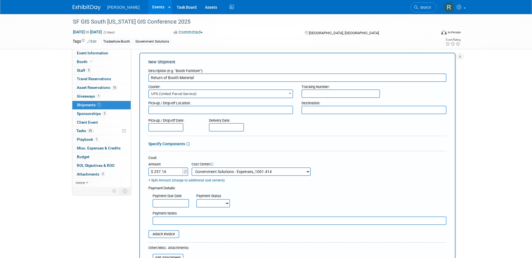
click at [170, 203] on input "text" at bounding box center [171, 203] width 36 height 8
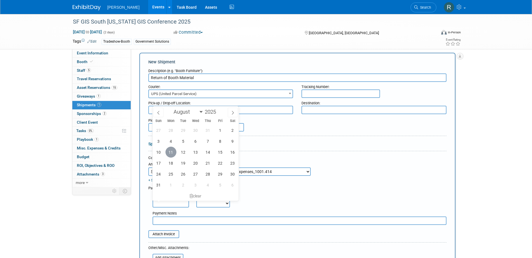
drag, startPoint x: 172, startPoint y: 152, endPoint x: 201, endPoint y: 197, distance: 53.9
click at [172, 152] on span "11" at bounding box center [171, 152] width 11 height 11
type input "Aug 11, 2025"
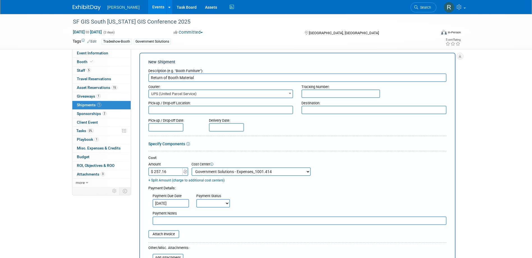
drag, startPoint x: 211, startPoint y: 203, endPoint x: 211, endPoint y: 209, distance: 5.1
click at [211, 206] on select "Not Paid Yet Partially Paid Paid in Full" at bounding box center [213, 203] width 34 height 8
select select "1"
click at [196, 200] on select "Not Paid Yet Partially Paid Paid in Full" at bounding box center [213, 203] width 34 height 8
click at [206, 221] on input "text" at bounding box center [300, 221] width 294 height 8
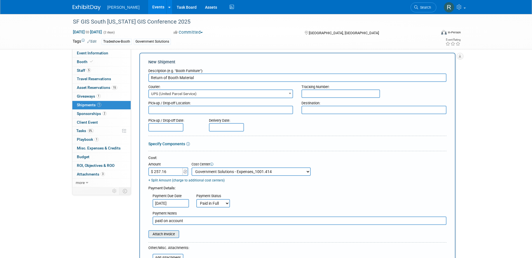
type input "paid on account"
click at [172, 235] on input "file" at bounding box center [145, 234] width 67 height 7
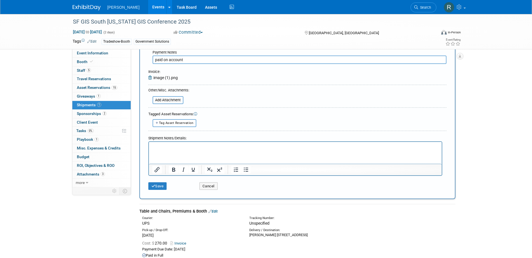
scroll to position [174, 0]
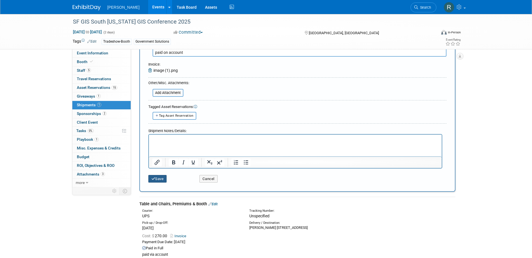
click at [159, 180] on button "Save" at bounding box center [157, 179] width 19 height 8
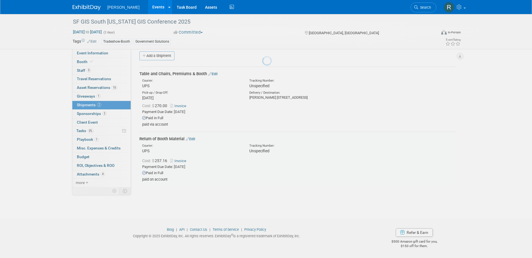
scroll to position [5, 0]
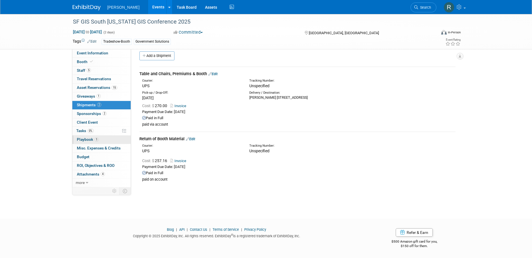
click at [93, 139] on span "Playbook 1" at bounding box center [88, 139] width 22 height 4
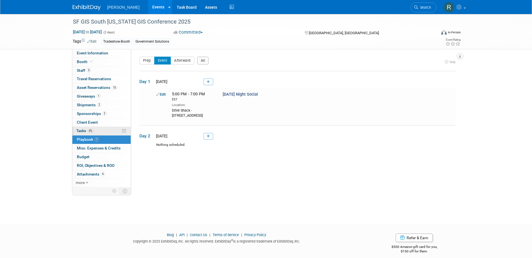
click at [88, 129] on span "Tasks 0%" at bounding box center [84, 131] width 17 height 4
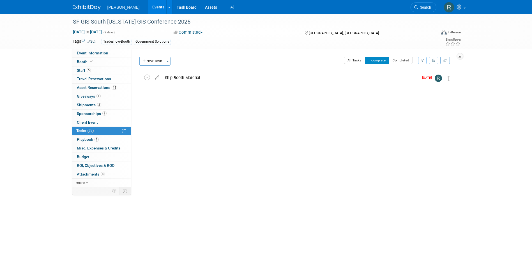
click at [95, 111] on span "Sponsorships 2" at bounding box center [92, 113] width 30 height 4
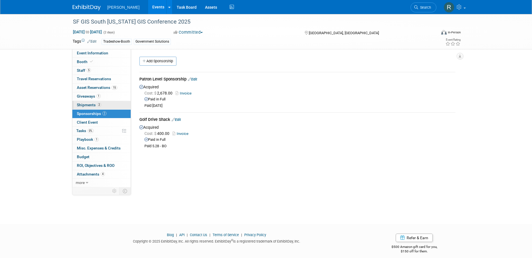
click at [91, 104] on span "Shipments 2" at bounding box center [89, 105] width 24 height 4
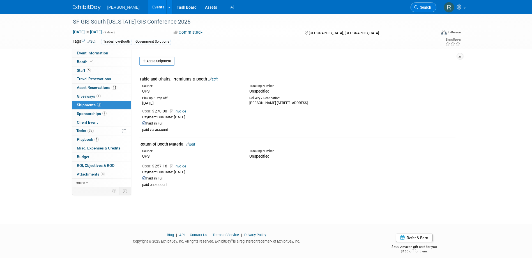
click at [423, 5] on link "Search" at bounding box center [424, 8] width 26 height 10
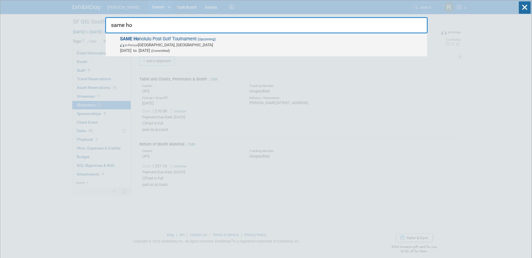
type input "same ho"
click at [206, 38] on span "(Upcoming)" at bounding box center [206, 39] width 19 height 4
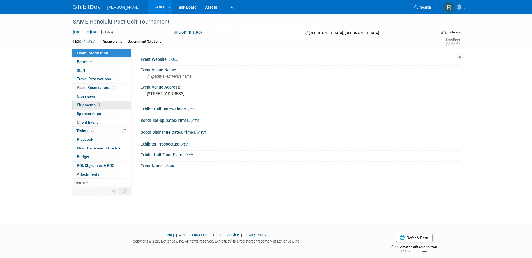
drag, startPoint x: 86, startPoint y: 104, endPoint x: 139, endPoint y: 100, distance: 53.2
click at [87, 105] on span "Shipments 1" at bounding box center [89, 105] width 24 height 4
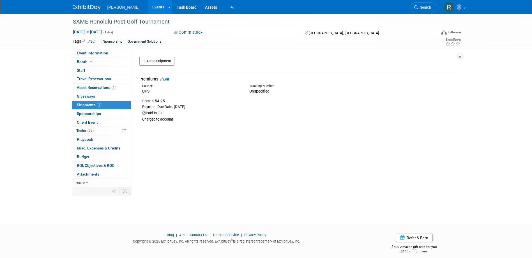
click at [167, 79] on link "Edit" at bounding box center [164, 79] width 9 height 4
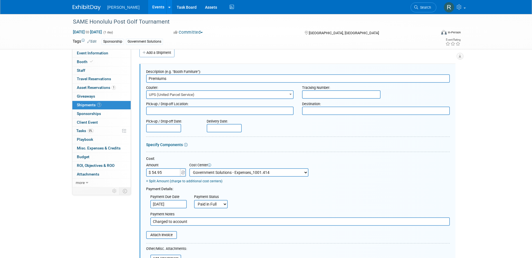
click at [321, 96] on input "text" at bounding box center [341, 94] width 79 height 8
paste input "1Z4916090373194210"
type input "1Z4916090373194210"
click at [172, 129] on input "text" at bounding box center [163, 128] width 35 height 8
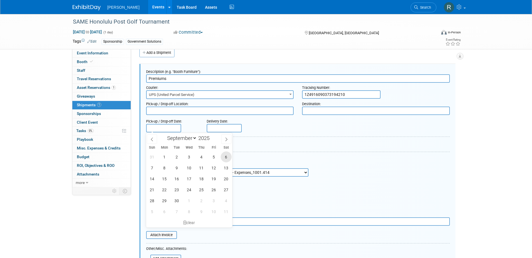
click at [224, 158] on span "6" at bounding box center [226, 157] width 11 height 11
type input "[DATE]"
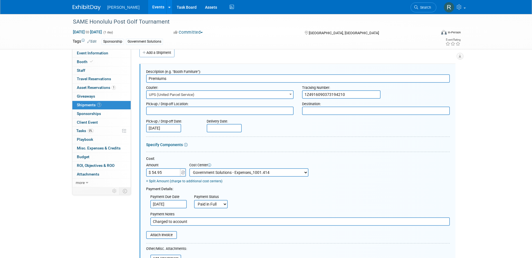
click at [176, 128] on input "[DATE]" at bounding box center [163, 128] width 35 height 8
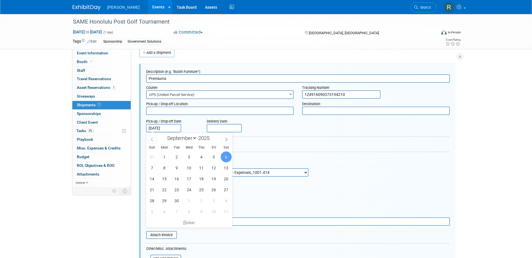
click at [153, 138] on icon at bounding box center [152, 140] width 4 height 4
select select "7"
click at [192, 168] on span "6" at bounding box center [189, 167] width 11 height 11
type input "[DATE]"
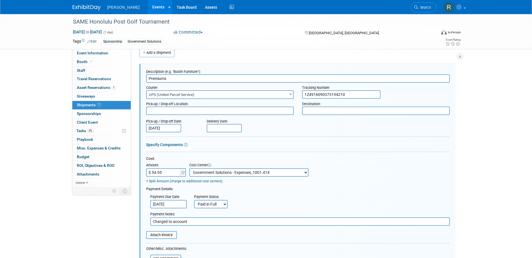
click at [223, 127] on input "text" at bounding box center [224, 128] width 35 height 8
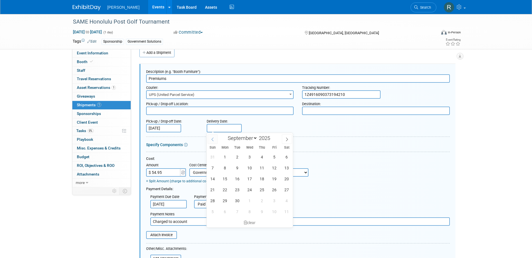
click at [212, 139] on icon at bounding box center [213, 140] width 4 height 4
select select "7"
click at [250, 177] on span "13" at bounding box center [249, 178] width 11 height 11
type input "[DATE]"
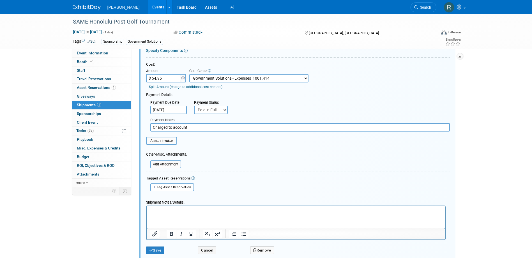
scroll to position [121, 0]
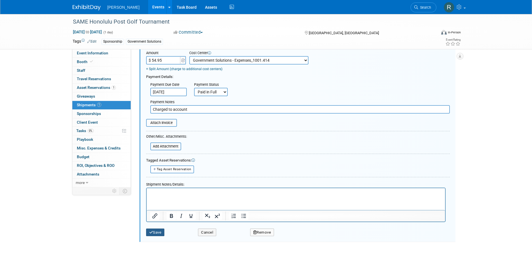
click at [156, 232] on button "Save" at bounding box center [155, 233] width 19 height 8
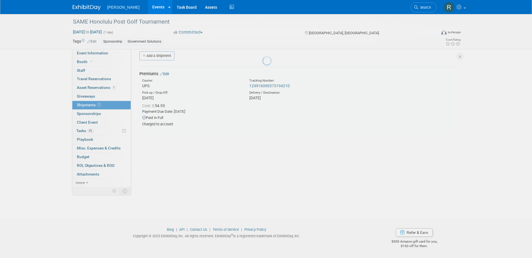
scroll to position [5, 0]
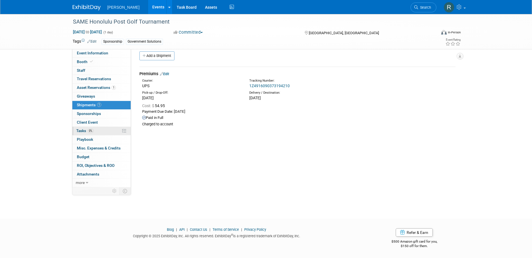
click at [84, 130] on span "Tasks 0%" at bounding box center [84, 131] width 17 height 4
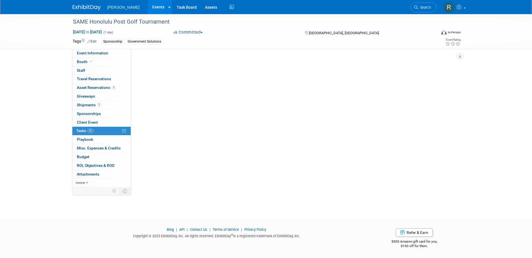
scroll to position [0, 0]
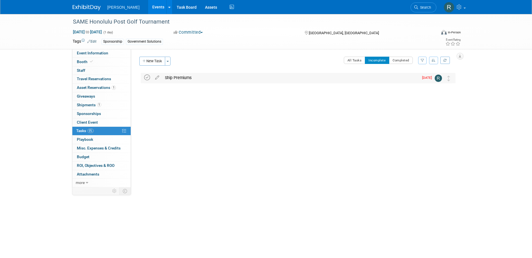
click at [146, 78] on icon at bounding box center [147, 78] width 6 height 6
click at [93, 104] on span "Shipments 1" at bounding box center [89, 105] width 24 height 4
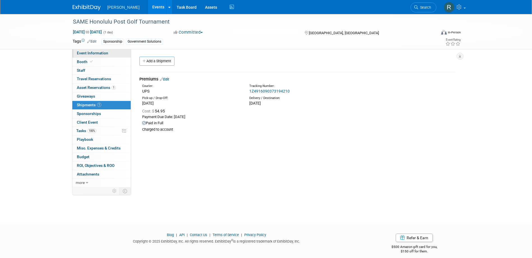
click at [100, 53] on span "Event Information" at bounding box center [92, 53] width 31 height 4
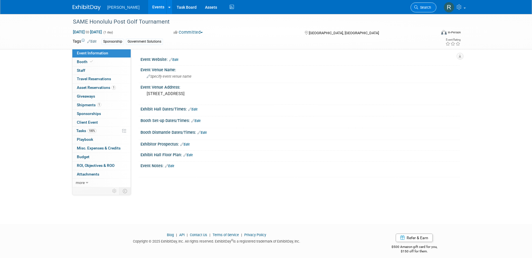
click at [420, 7] on span "Search" at bounding box center [424, 7] width 13 height 4
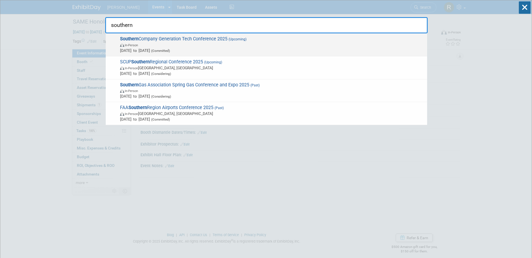
type input "southern"
click at [186, 43] on span "In-Person" at bounding box center [272, 45] width 305 height 6
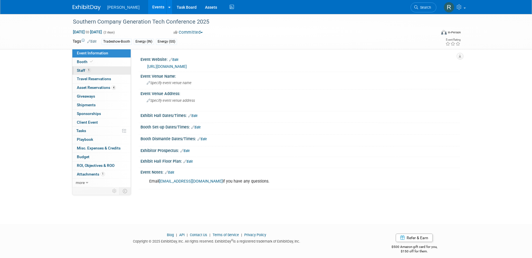
click at [100, 71] on link "1 Staff 1" at bounding box center [101, 71] width 58 height 8
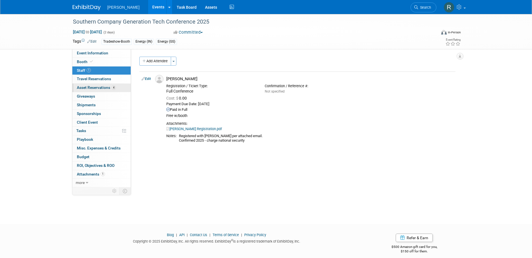
click at [90, 90] on link "4 Asset Reservations 4" at bounding box center [101, 88] width 58 height 8
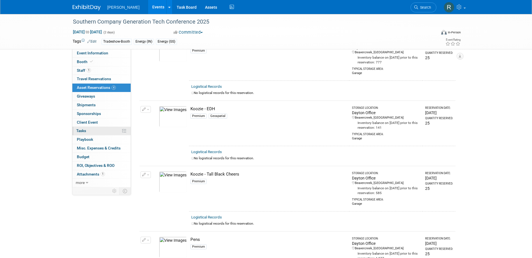
scroll to position [28, 0]
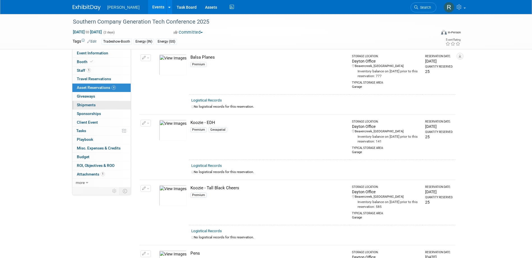
click at [87, 105] on span "Shipments 0" at bounding box center [86, 105] width 19 height 4
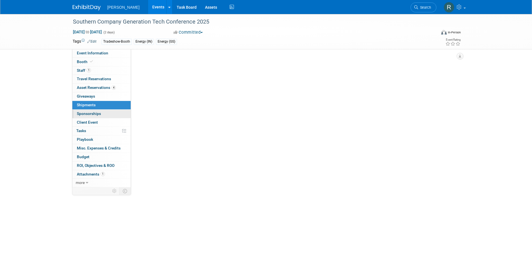
scroll to position [0, 0]
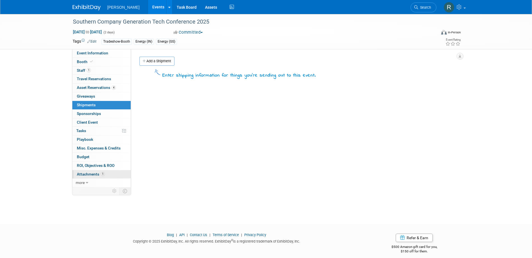
click at [89, 175] on span "Attachments 1" at bounding box center [91, 174] width 28 height 4
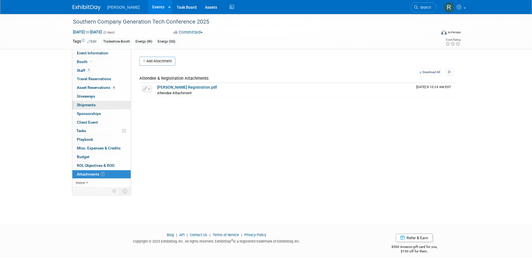
click at [96, 104] on link "0 Shipments 0" at bounding box center [101, 105] width 58 height 8
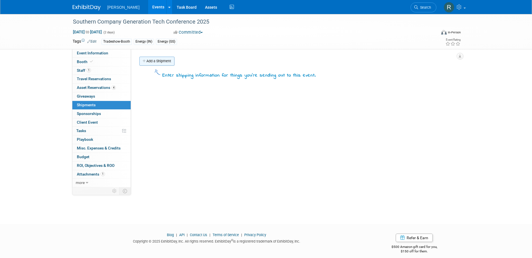
click at [163, 64] on link "Add a Shipment" at bounding box center [156, 61] width 35 height 9
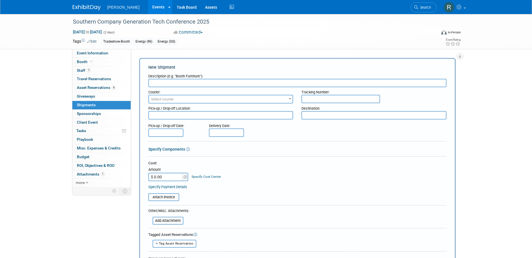
click at [165, 83] on input "text" at bounding box center [297, 83] width 298 height 8
type input "S"
type input "Premiums"
click at [166, 97] on span "Select courier" at bounding box center [162, 99] width 23 height 4
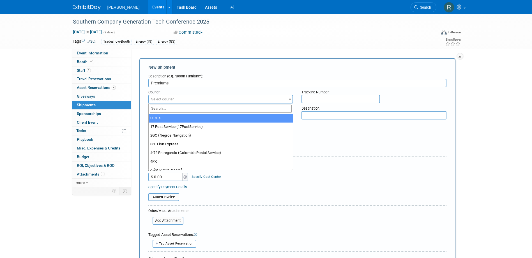
click at [167, 108] on input "search" at bounding box center [221, 109] width 142 height 8
type input "U"
type input "UPS"
select select "508"
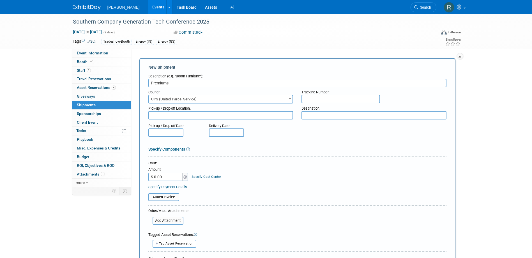
click at [313, 100] on input "text" at bounding box center [341, 99] width 79 height 8
paste input "1Z4916094475832780"
type input "1Z4916094475832780"
click at [165, 134] on input "text" at bounding box center [165, 133] width 35 height 8
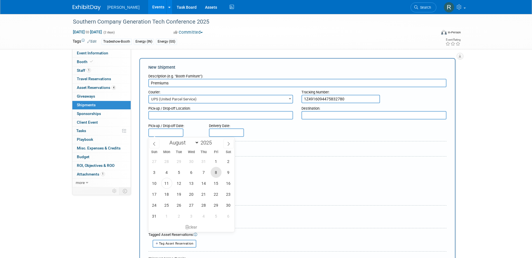
click at [217, 175] on span "8" at bounding box center [216, 172] width 11 height 11
type input "Aug 8, 2025"
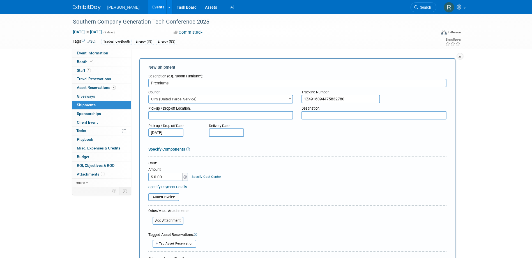
click at [222, 133] on input "text" at bounding box center [226, 133] width 35 height 8
click at [287, 173] on span "9" at bounding box center [289, 172] width 11 height 11
type input "Aug 9, 2025"
click at [289, 125] on div "Pick-up / Drop-off Date: Aug 8, 2025 Delivery Date: Aug 9, 2025" at bounding box center [297, 129] width 307 height 16
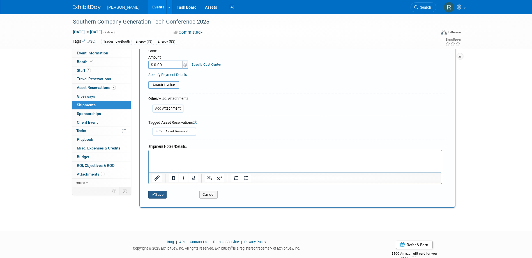
click at [159, 195] on button "Save" at bounding box center [157, 195] width 19 height 8
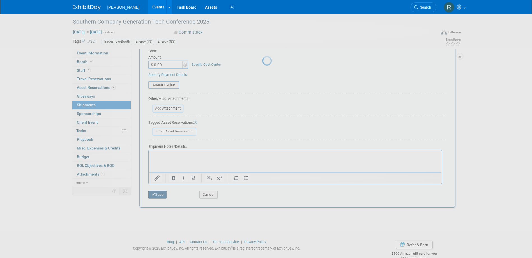
scroll to position [5, 0]
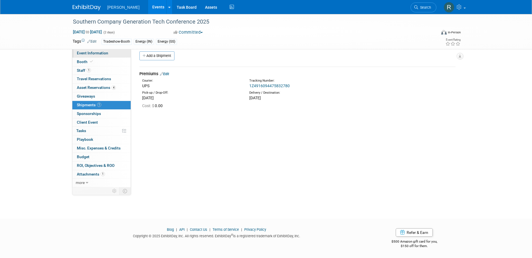
click at [104, 56] on link "Event Information" at bounding box center [101, 53] width 58 height 8
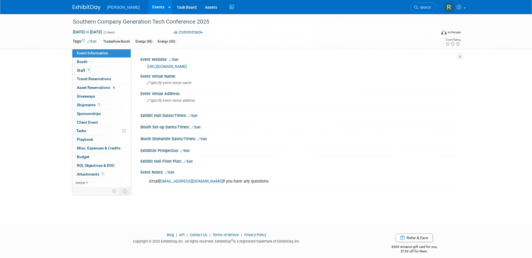
click at [173, 66] on link "https://events.southerncompany.com/2025scstechnicalconferencetradeshow/7921384" at bounding box center [167, 66] width 40 height 4
click at [177, 84] on span "Specify event venue name" at bounding box center [169, 83] width 45 height 4
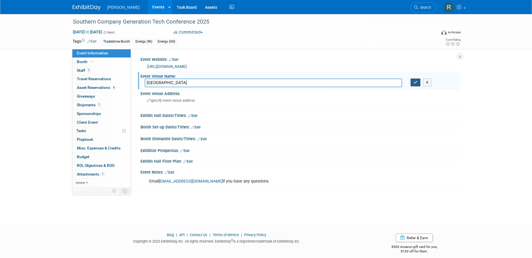
type input "Sheraton Birmingham Hotel"
click at [414, 82] on icon "button" at bounding box center [416, 83] width 4 height 4
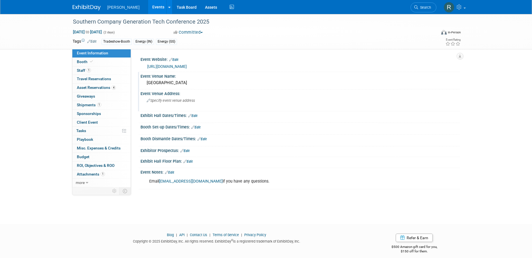
click at [171, 99] on div "Specify event venue address" at bounding box center [207, 102] width 125 height 13
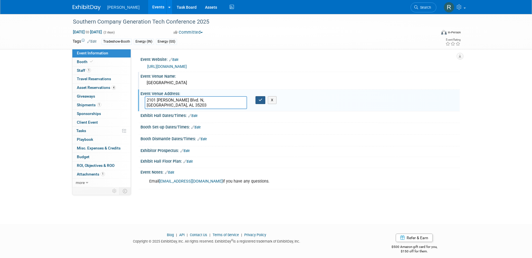
type textarea "2101 Richard Arrington Jr. Blvd. N, Birmingham, AL 35203"
click at [259, 102] on icon "button" at bounding box center [261, 100] width 4 height 4
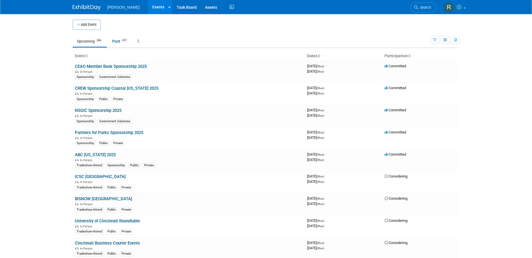
click at [422, 4] on link "Search" at bounding box center [424, 8] width 26 height 10
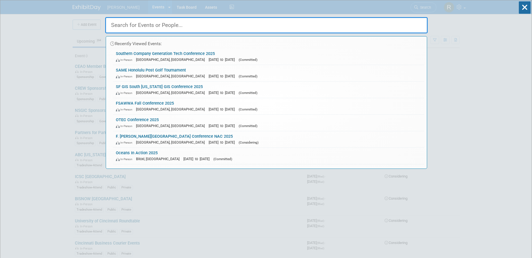
click at [361, 22] on input "text" at bounding box center [266, 25] width 323 height 16
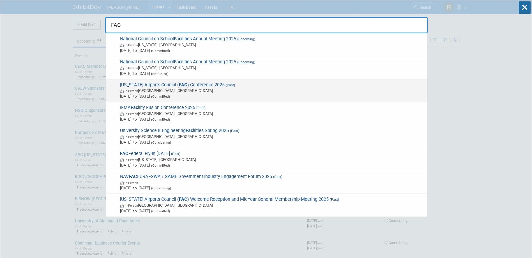
type input "FAC"
click at [214, 85] on span "[US_STATE] Airports Council ( FAC ) Conference 2025 (Past) In-Person [GEOGRAPHI…" at bounding box center [271, 90] width 306 height 17
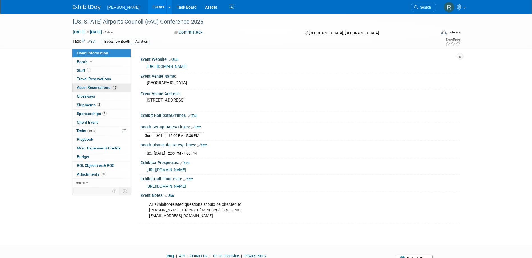
click at [98, 91] on link "15 Asset Reservations 15" at bounding box center [101, 88] width 58 height 8
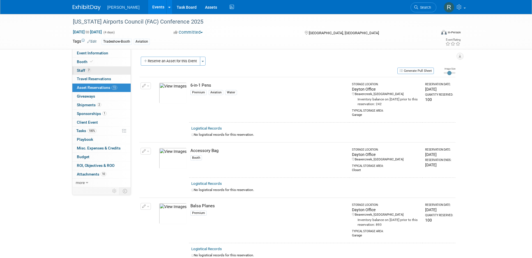
click at [90, 69] on span "7" at bounding box center [89, 70] width 4 height 4
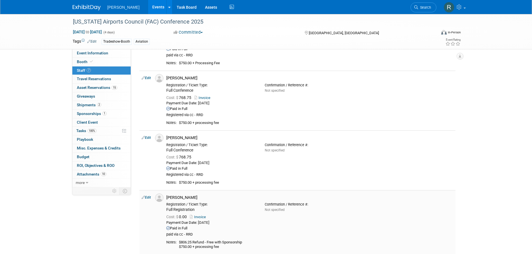
scroll to position [225, 0]
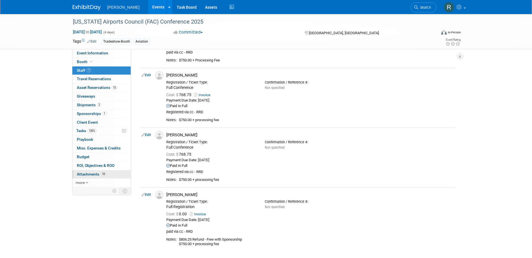
click at [89, 173] on span "Attachments 10" at bounding box center [91, 174] width 29 height 4
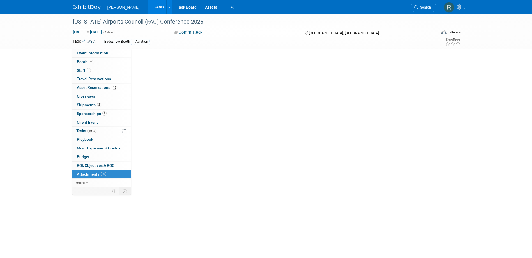
scroll to position [0, 0]
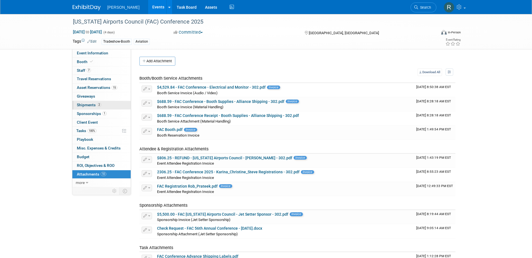
click at [93, 106] on span "Shipments 2" at bounding box center [89, 105] width 24 height 4
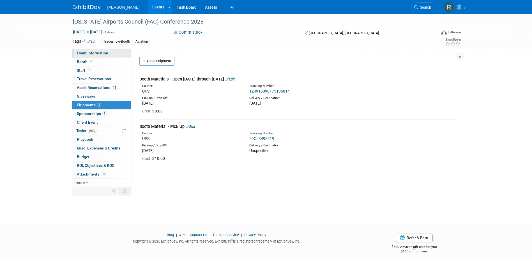
click at [117, 56] on link "Event Information" at bounding box center [101, 53] width 58 height 8
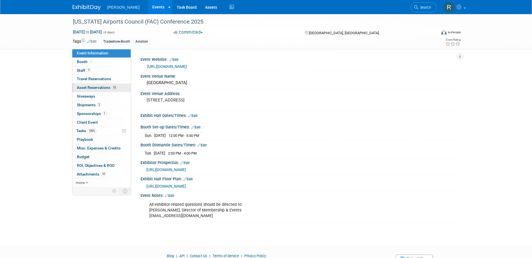
click at [90, 89] on span "Asset Reservations 15" at bounding box center [97, 87] width 40 height 4
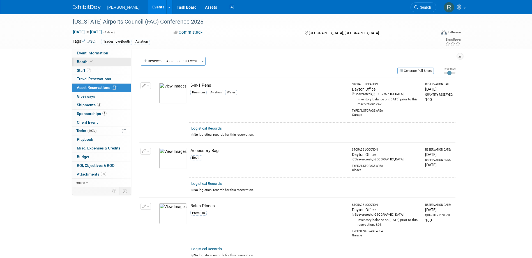
click at [82, 61] on span "Booth" at bounding box center [85, 61] width 17 height 4
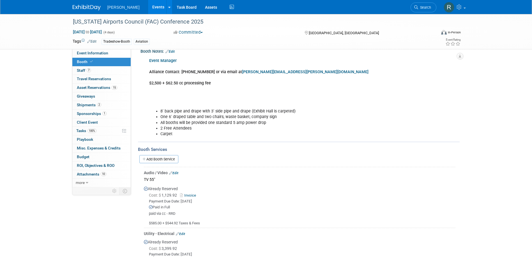
scroll to position [28, 0]
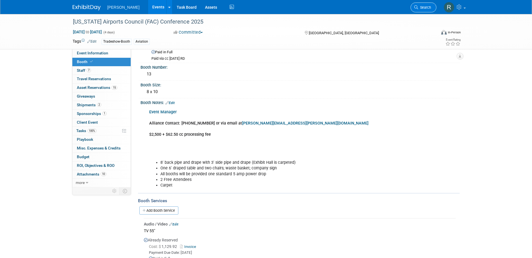
click at [422, 5] on link "Search" at bounding box center [424, 8] width 26 height 10
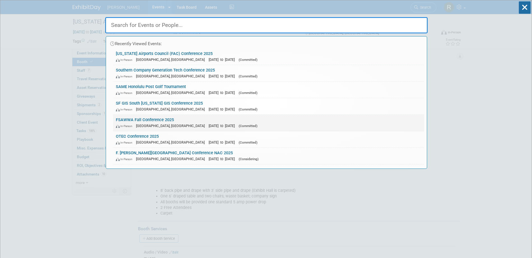
click at [164, 121] on link "FSAWWA Fall Conference 2025 In-Person [GEOGRAPHIC_DATA], [GEOGRAPHIC_DATA] [DAT…" at bounding box center [268, 123] width 311 height 16
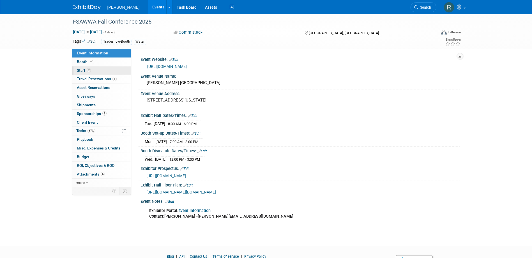
click at [94, 71] on link "2 Staff 2" at bounding box center [101, 71] width 58 height 8
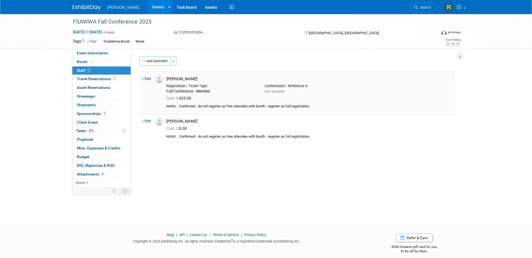
click at [149, 80] on link "Edit" at bounding box center [146, 79] width 9 height 4
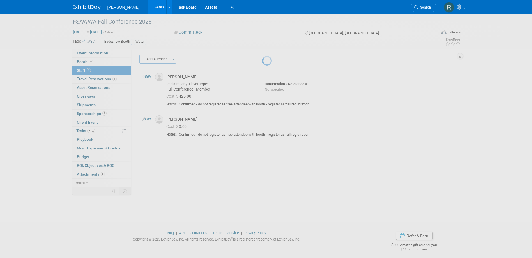
select select "dccda20c-e85d-48dd-9cef-958a62215f11"
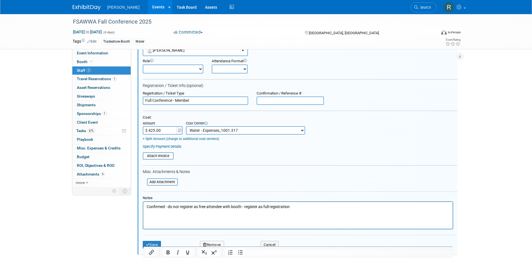
scroll to position [64, 0]
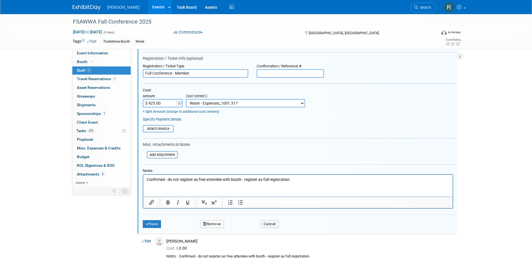
click at [146, 179] on p "Confirmed - do not register as free attendee with booth - register as full regi…" at bounding box center [297, 180] width 303 height 6
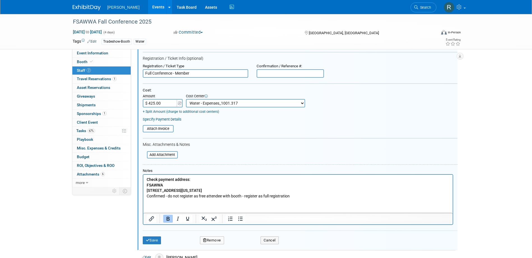
drag, startPoint x: 303, startPoint y: 76, endPoint x: 303, endPoint y: 73, distance: 3.1
click at [303, 76] on input "text" at bounding box center [290, 73] width 67 height 8
type input "REGMZIJE6QG"
click at [168, 120] on link "Specify Payment Details" at bounding box center [162, 119] width 39 height 4
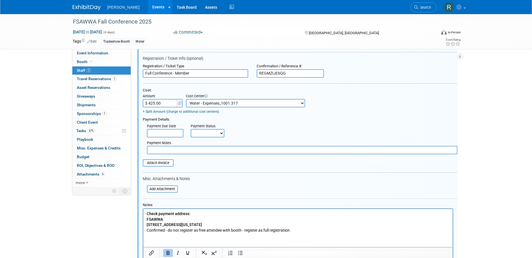
click at [170, 132] on input "text" at bounding box center [165, 133] width 36 height 8
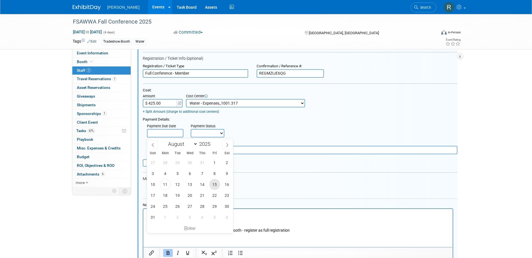
click at [215, 185] on span "15" at bounding box center [214, 184] width 11 height 11
type input "[DATE]"
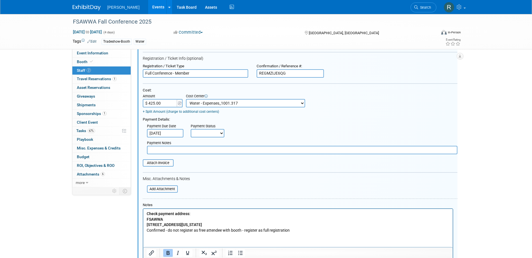
click at [212, 135] on select "Not Paid Yet Partially Paid Paid in Full" at bounding box center [208, 133] width 34 height 8
select select "3"
click at [191, 130] on select "Not Paid Yet Partially Paid Paid in Full" at bounding box center [208, 133] width 34 height 8
click at [204, 150] on input "text" at bounding box center [302, 150] width 311 height 8
type input "Wait on Mark to send Check Request"
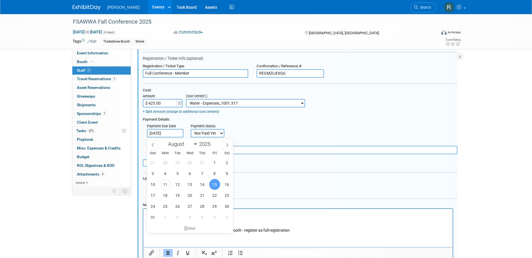
click at [173, 132] on input "Aug 15, 2025" at bounding box center [165, 133] width 36 height 8
click at [162, 182] on span "11" at bounding box center [165, 184] width 11 height 11
type input "Aug 11, 2025"
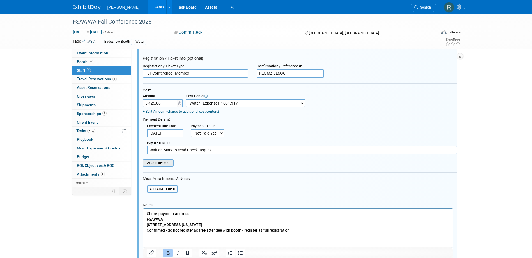
click at [167, 163] on input "file" at bounding box center [139, 163] width 67 height 6
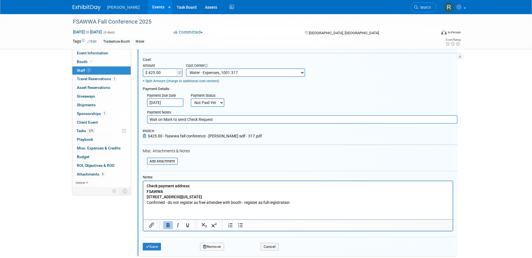
scroll to position [120, 0]
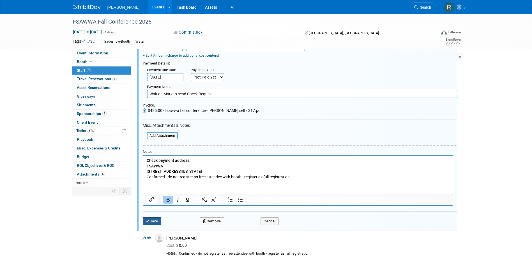
click at [153, 220] on button "Save" at bounding box center [152, 222] width 19 height 8
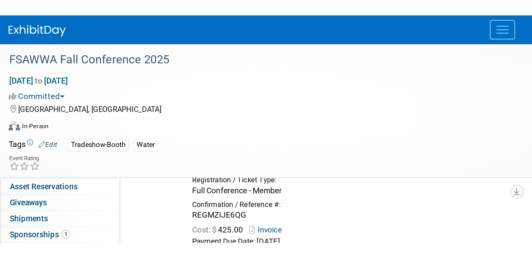
scroll to position [5, 0]
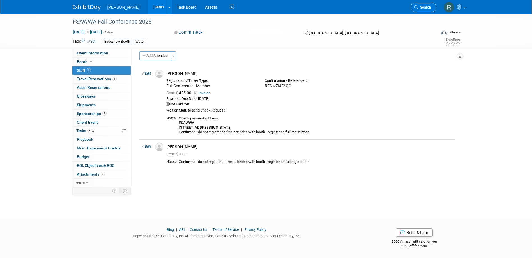
click at [416, 6] on icon at bounding box center [417, 7] width 4 height 4
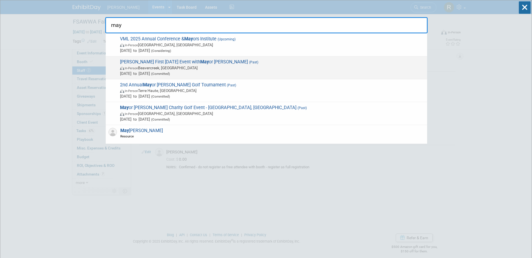
type input "may"
click at [149, 66] on span "In-Person Beavercreek, OH" at bounding box center [272, 68] width 305 height 6
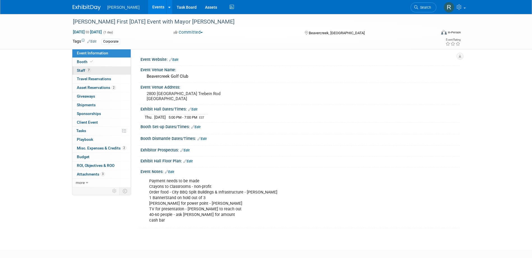
click at [84, 71] on span "Staff 7" at bounding box center [84, 70] width 14 height 4
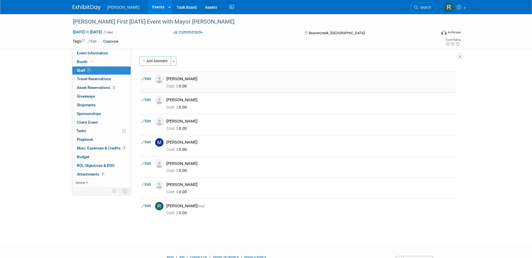
click at [148, 80] on link "Edit" at bounding box center [146, 79] width 9 height 4
select select "22d5258a-9b58-42c6-a6db-366ab772dbdc"
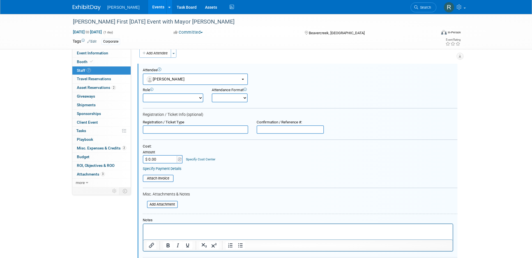
click at [210, 158] on link "Specify Cost Center" at bounding box center [200, 159] width 29 height 4
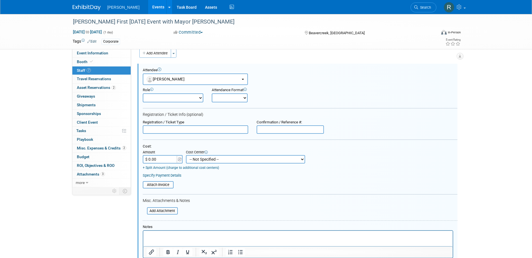
click at [220, 159] on select "-- Not Specified -- Advisory Services - Expenses_1001.502 Aerial Acquisition - …" at bounding box center [245, 159] width 119 height 8
click at [218, 156] on select "-- Not Specified -- Advisory Services - Expenses_1001.502 Aerial Acquisition - …" at bounding box center [245, 159] width 119 height 8
click at [170, 238] on p "Rich Text Area. Press ALT-0 for help." at bounding box center [297, 236] width 303 height 6
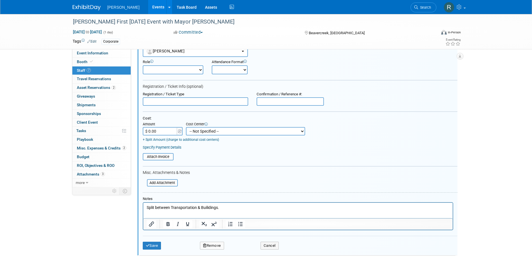
click at [180, 206] on p "Split between Transportation & Builidings." at bounding box center [297, 208] width 303 height 6
click at [151, 244] on button "Save" at bounding box center [152, 246] width 19 height 8
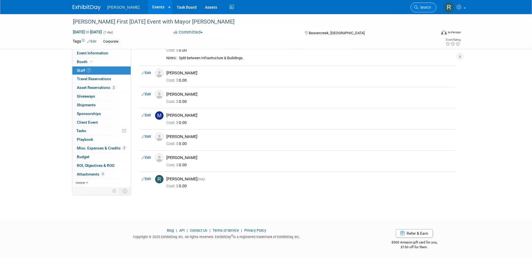
click at [422, 8] on span "Search" at bounding box center [424, 7] width 13 height 4
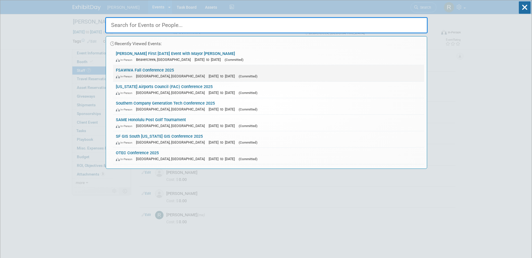
click at [152, 72] on link "FSAWWA Fall Conference 2025 In-Person Orlando, FL Nov 30, 2025 to Dec 3, 2025 (…" at bounding box center [268, 73] width 311 height 16
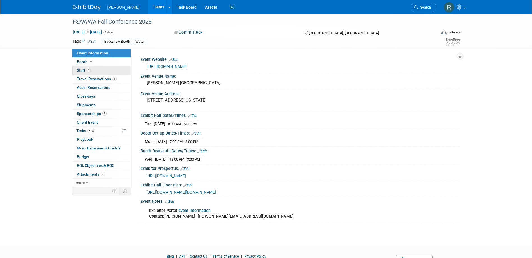
click at [88, 70] on span "2" at bounding box center [89, 70] width 4 height 4
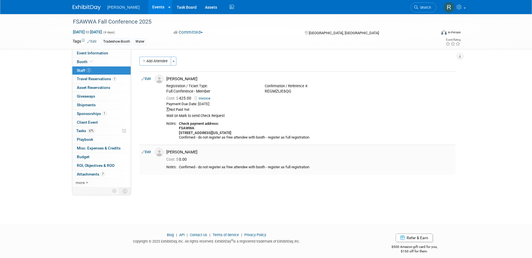
click at [148, 152] on link "Edit" at bounding box center [146, 152] width 9 height 4
select select "50c4df36-e9cd-48dd-b62f-39bfd16ee857"
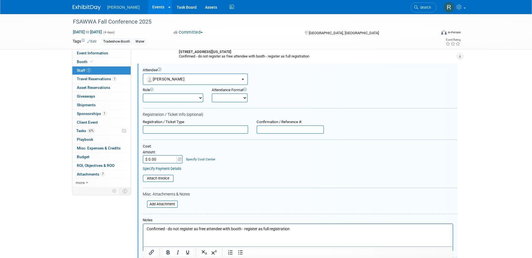
click at [186, 131] on input "text" at bounding box center [196, 129] width 106 height 8
type input "Full Conference"
paste input "REG3I49TG0F"
type input "REG3I49TG0F"
type input "$ 425.00"
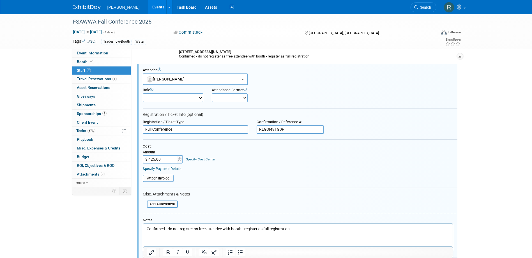
click at [187, 159] on link "Specify Cost Center" at bounding box center [200, 159] width 29 height 4
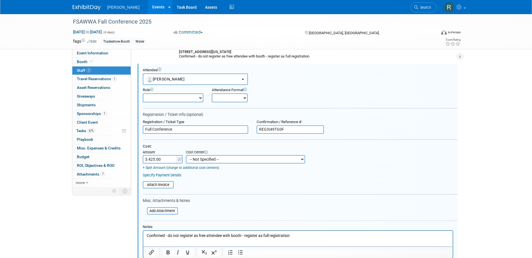
click at [188, 160] on select "-- Not Specified -- Advisory Services - Expenses_1001.502 Aerial Acquisition - …" at bounding box center [245, 159] width 119 height 8
select select "18966237"
click at [186, 155] on select "-- Not Specified -- Advisory Services - Expenses_1001.502 Aerial Acquisition - …" at bounding box center [245, 159] width 119 height 8
click at [179, 177] on link "Specify Payment Details" at bounding box center [162, 175] width 39 height 4
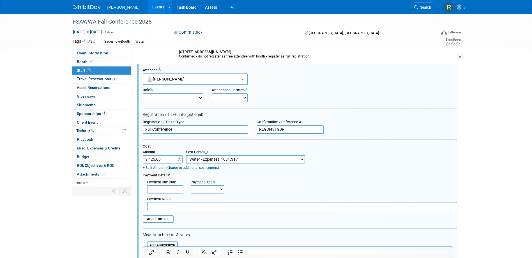
click at [171, 193] on input "text" at bounding box center [165, 189] width 36 height 8
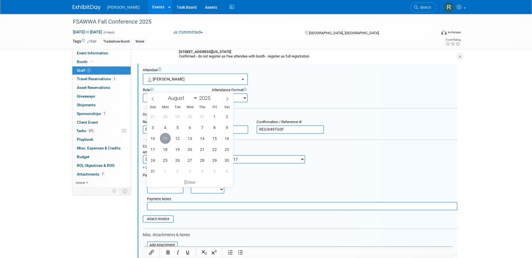
drag, startPoint x: 164, startPoint y: 136, endPoint x: 195, endPoint y: 195, distance: 67.0
click at [164, 136] on span "11" at bounding box center [165, 138] width 11 height 11
type input "Aug 11, 2025"
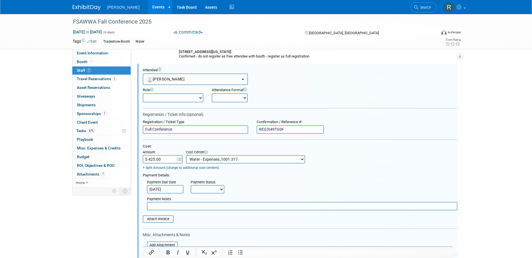
click at [198, 189] on select "Not Paid Yet Partially Paid Paid in Full" at bounding box center [208, 189] width 34 height 8
select select "1"
click at [191, 186] on select "Not Paid Yet Partially Paid Paid in Full" at bounding box center [208, 189] width 34 height 8
click at [205, 208] on input "text" at bounding box center [302, 206] width 311 height 8
type input "Check Requested - RRD"
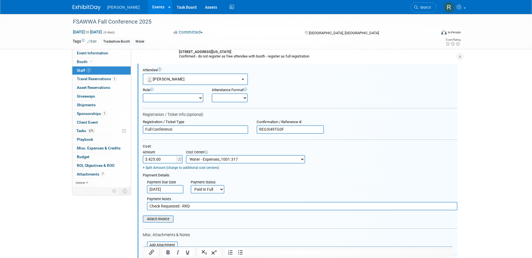
click at [167, 216] on div "Attach Invoice" at bounding box center [300, 217] width 315 height 11
click at [167, 218] on input "file" at bounding box center [139, 219] width 67 height 6
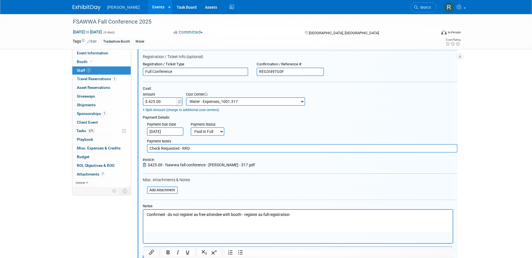
scroll to position [165, 0]
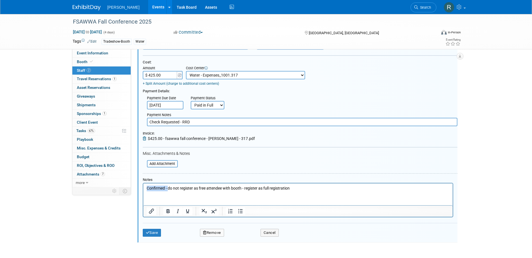
drag, startPoint x: 168, startPoint y: 189, endPoint x: 131, endPoint y: 189, distance: 36.2
click at [143, 189] on html "Confirmed - do not register as free attendee with booth - register as full regi…" at bounding box center [298, 188] width 310 height 8
click at [151, 233] on button "Save" at bounding box center [152, 233] width 19 height 8
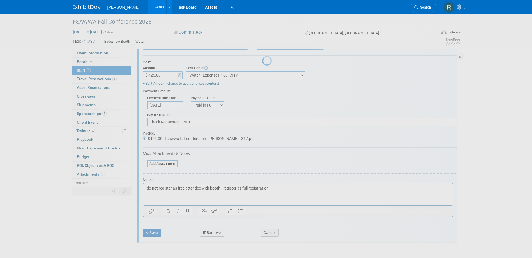
scroll to position [13, 0]
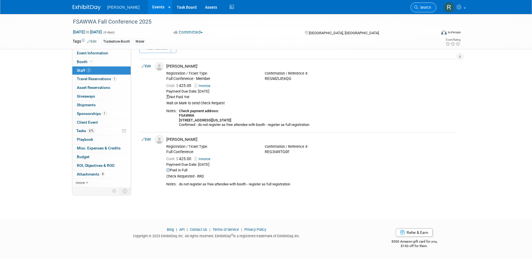
click at [424, 8] on span "Search" at bounding box center [424, 7] width 13 height 4
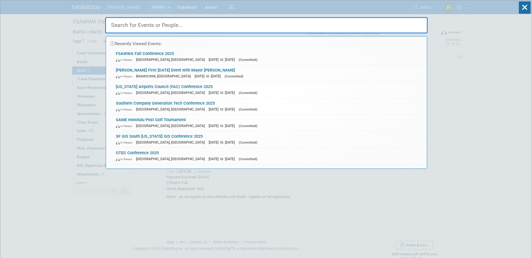
drag, startPoint x: 149, startPoint y: 90, endPoint x: 150, endPoint y: 95, distance: 4.5
click at [150, 90] on div "In-Person Tampa, FL Aug 3, 2025 to Aug 6, 2025 (Committed)" at bounding box center [269, 93] width 306 height 6
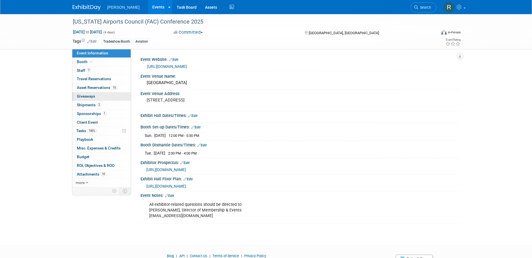
drag, startPoint x: 81, startPoint y: 61, endPoint x: 93, endPoint y: 92, distance: 33.6
click at [81, 62] on span "Booth" at bounding box center [85, 61] width 17 height 4
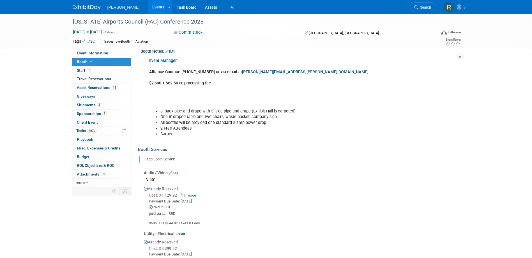
scroll to position [140, 0]
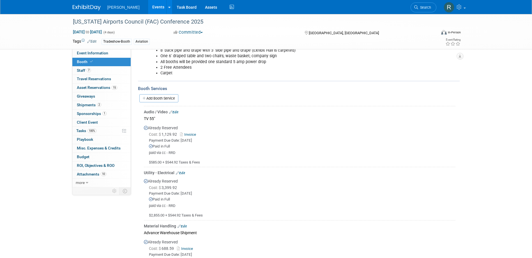
click at [177, 111] on link "Edit" at bounding box center [173, 112] width 9 height 4
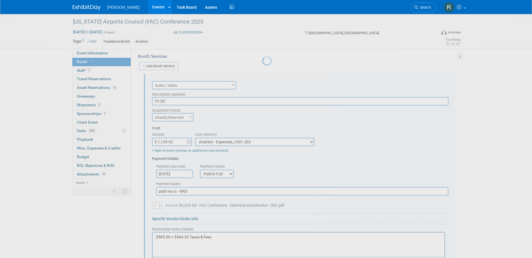
scroll to position [182, 0]
